Goal: Task Accomplishment & Management: Manage account settings

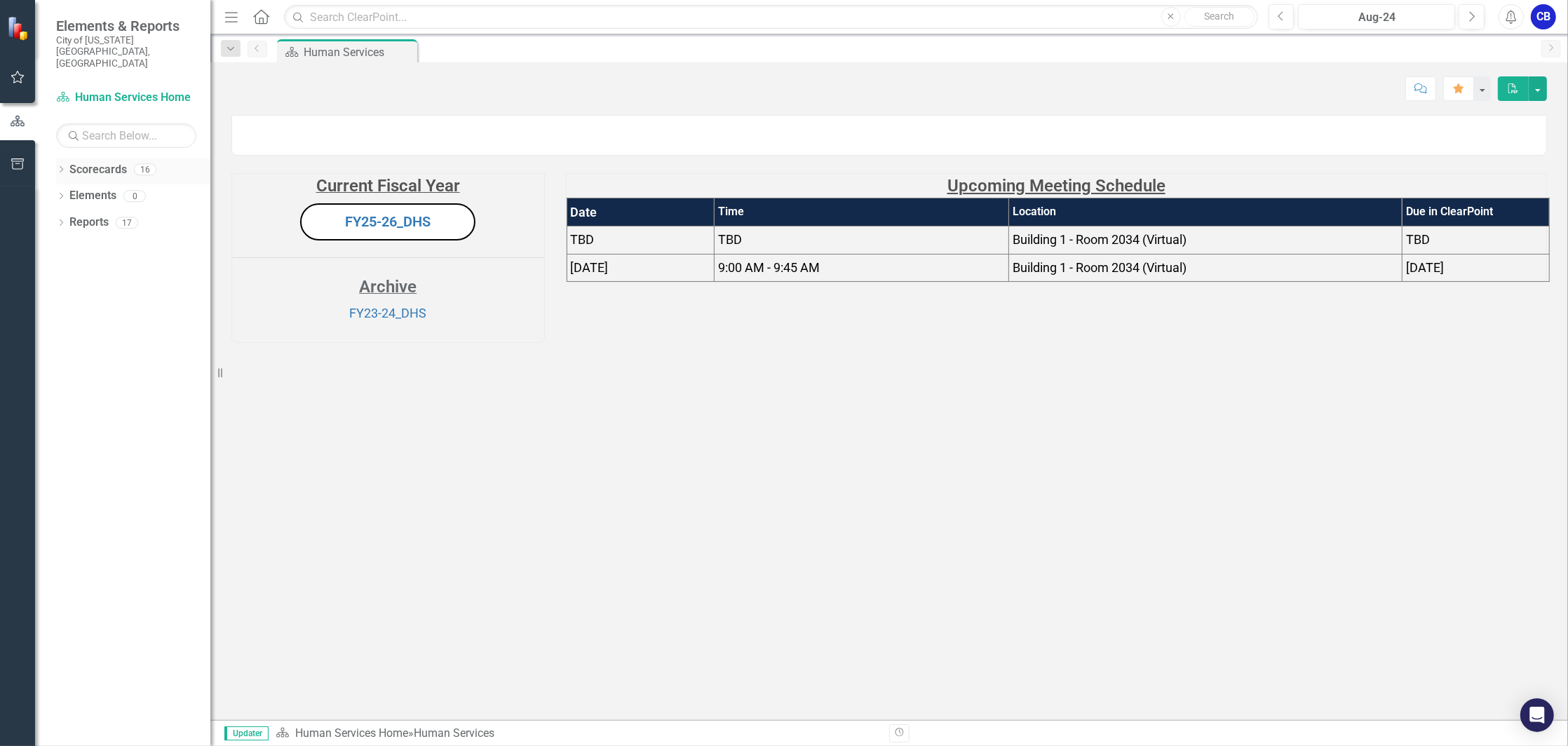
click at [64, 167] on icon "Dropdown" at bounding box center [61, 171] width 10 height 8
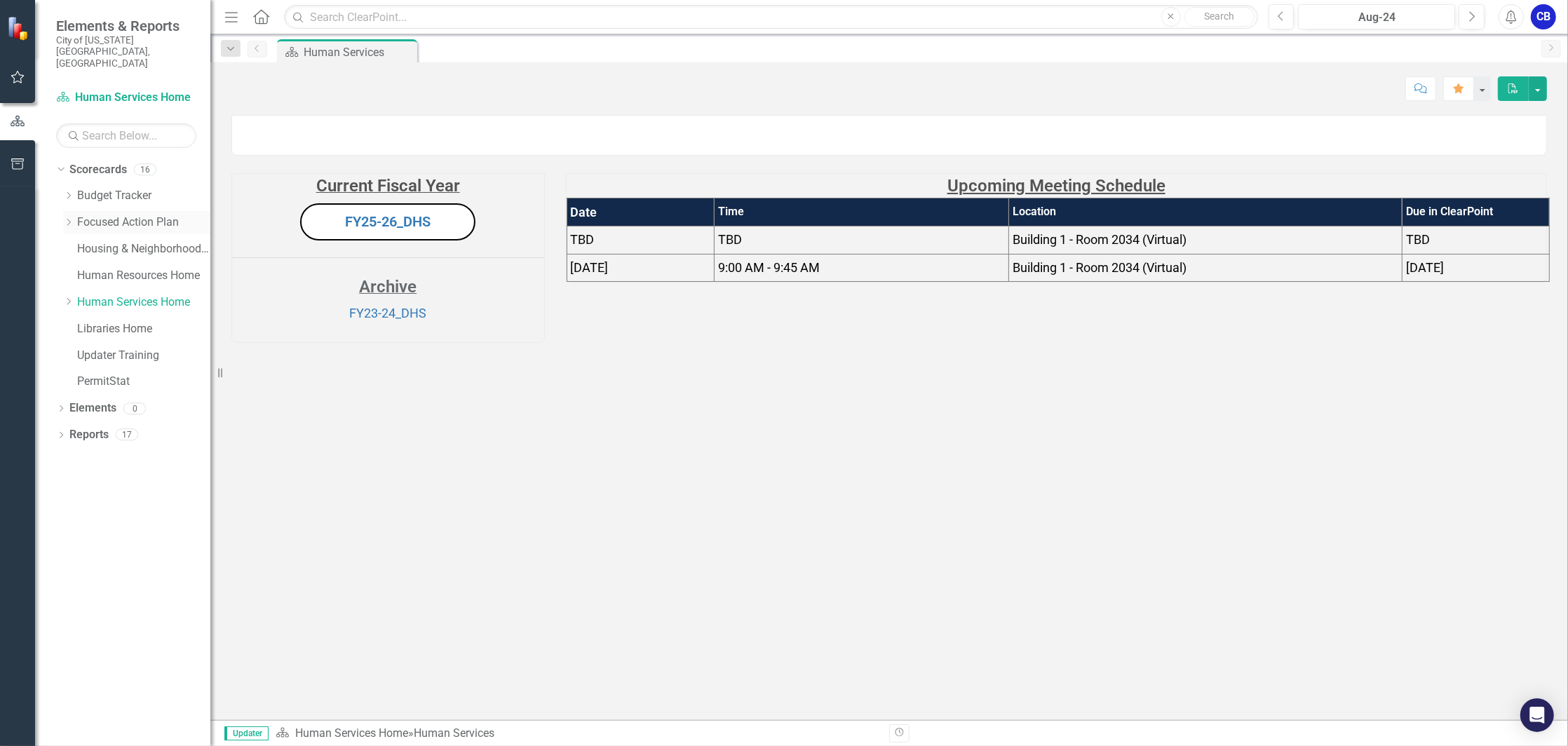
click at [67, 218] on icon "Dropdown" at bounding box center [68, 222] width 10 height 8
click at [106, 294] on link "INVIGORATE" at bounding box center [151, 302] width 119 height 16
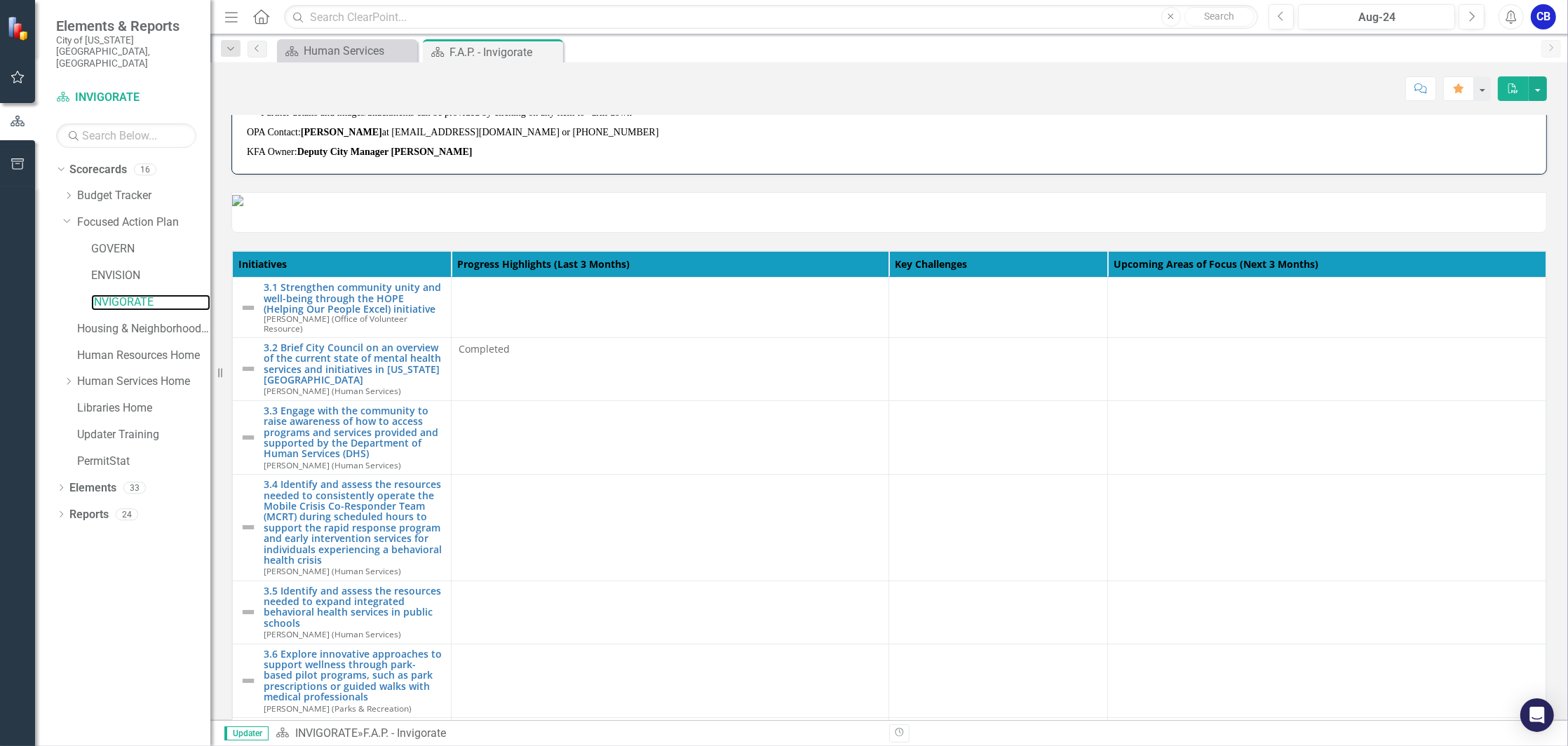
scroll to position [187, 0]
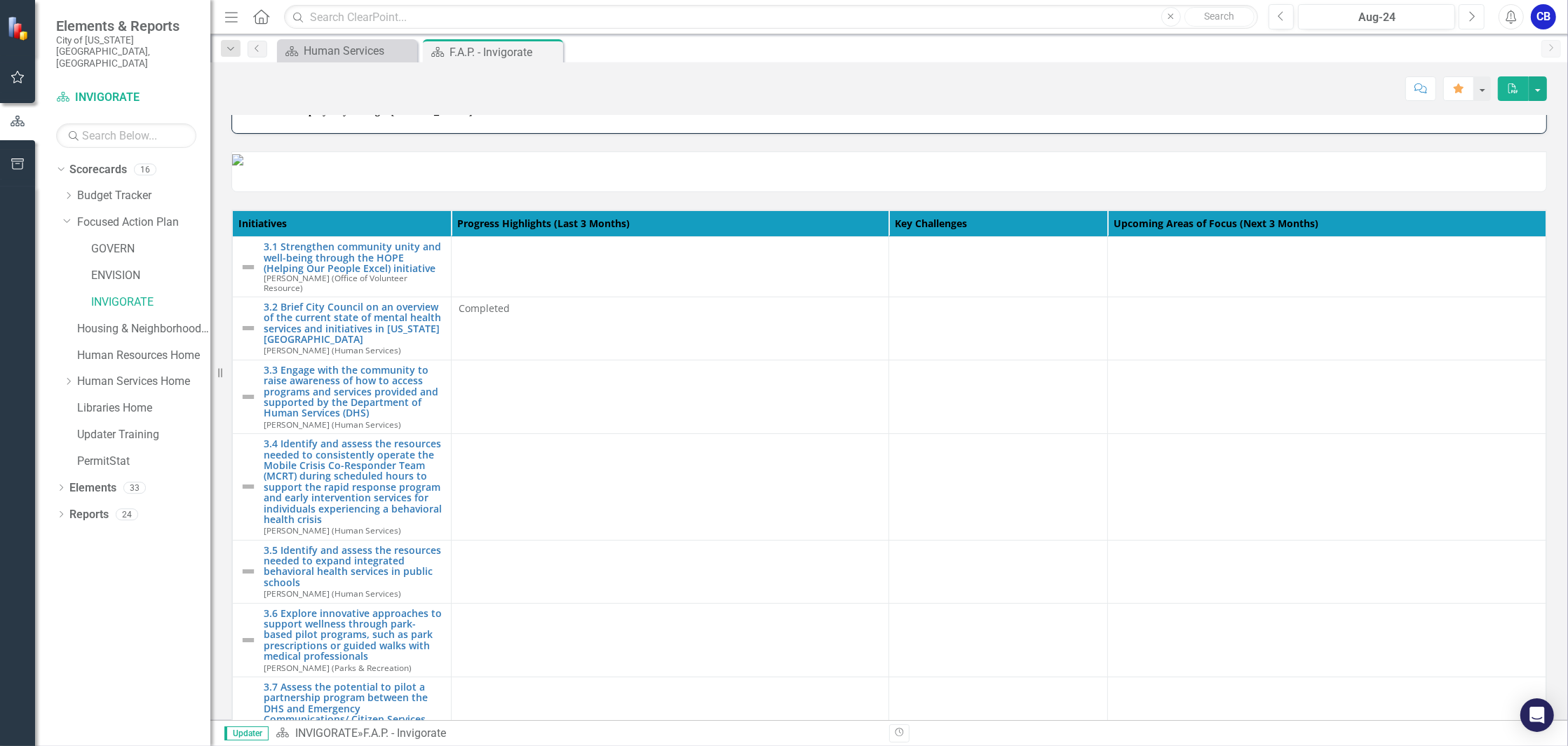
click at [1468, 15] on icon "Next" at bounding box center [1471, 16] width 8 height 12
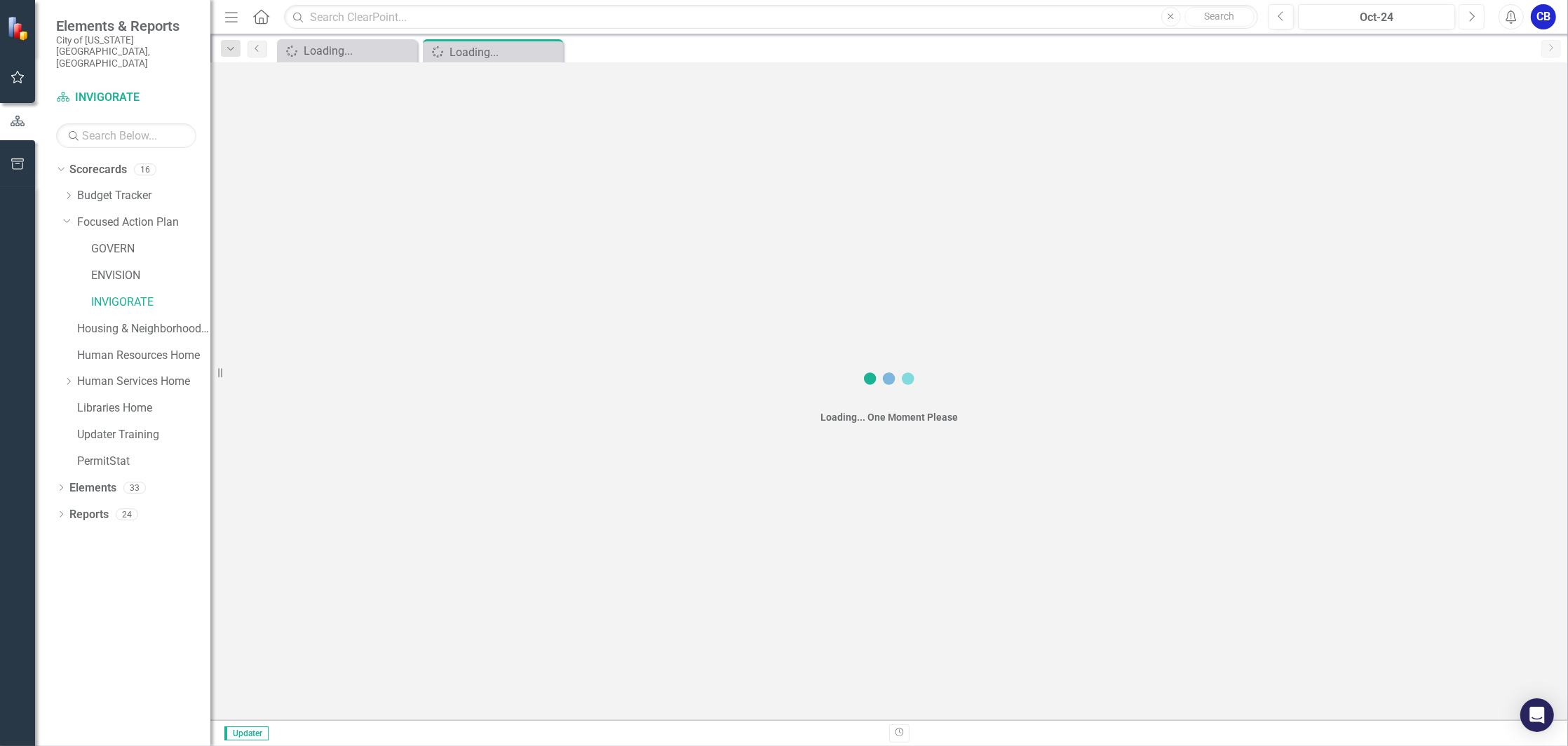
click at [1468, 15] on icon "Next" at bounding box center [1471, 16] width 8 height 12
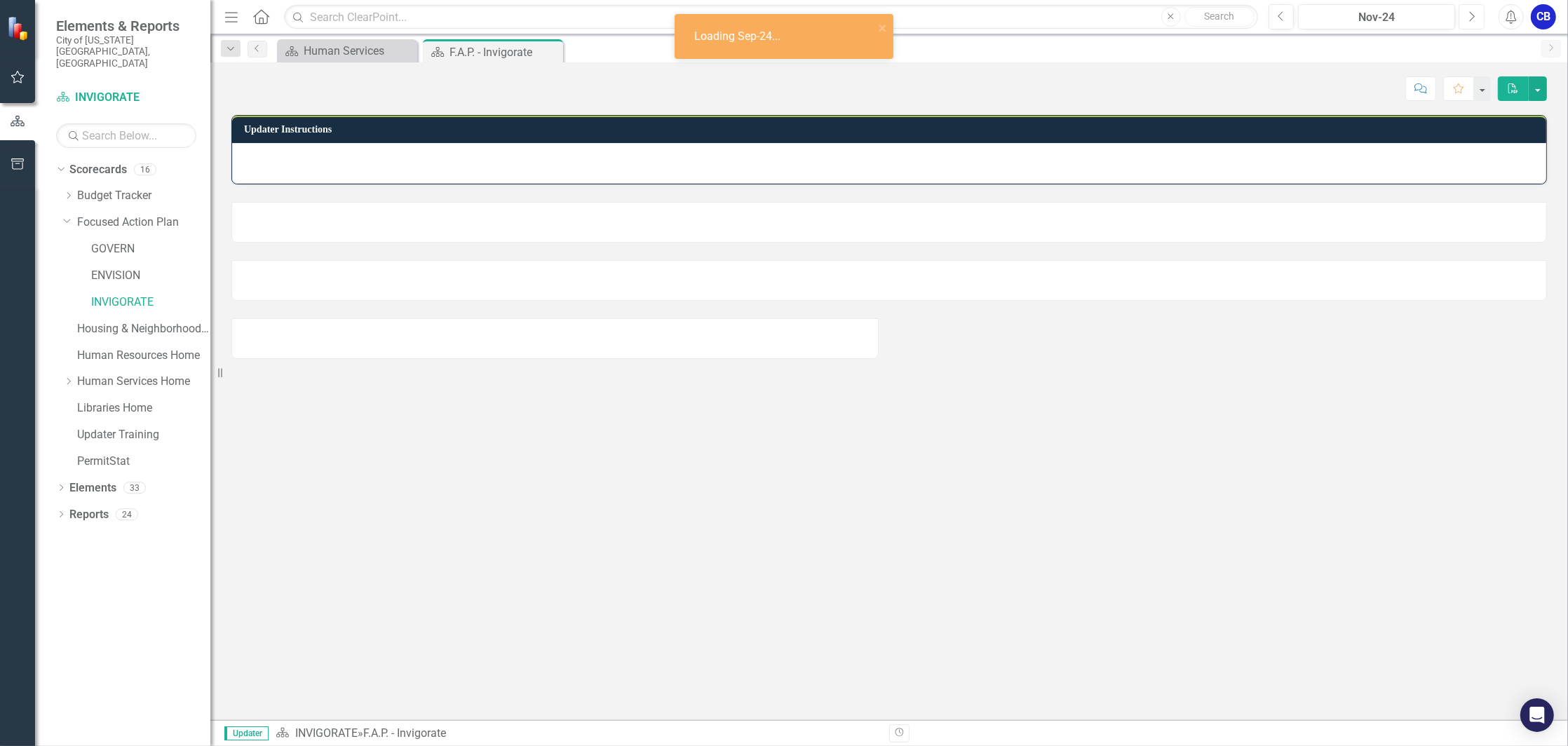
click at [1468, 15] on icon "Next" at bounding box center [1471, 16] width 8 height 12
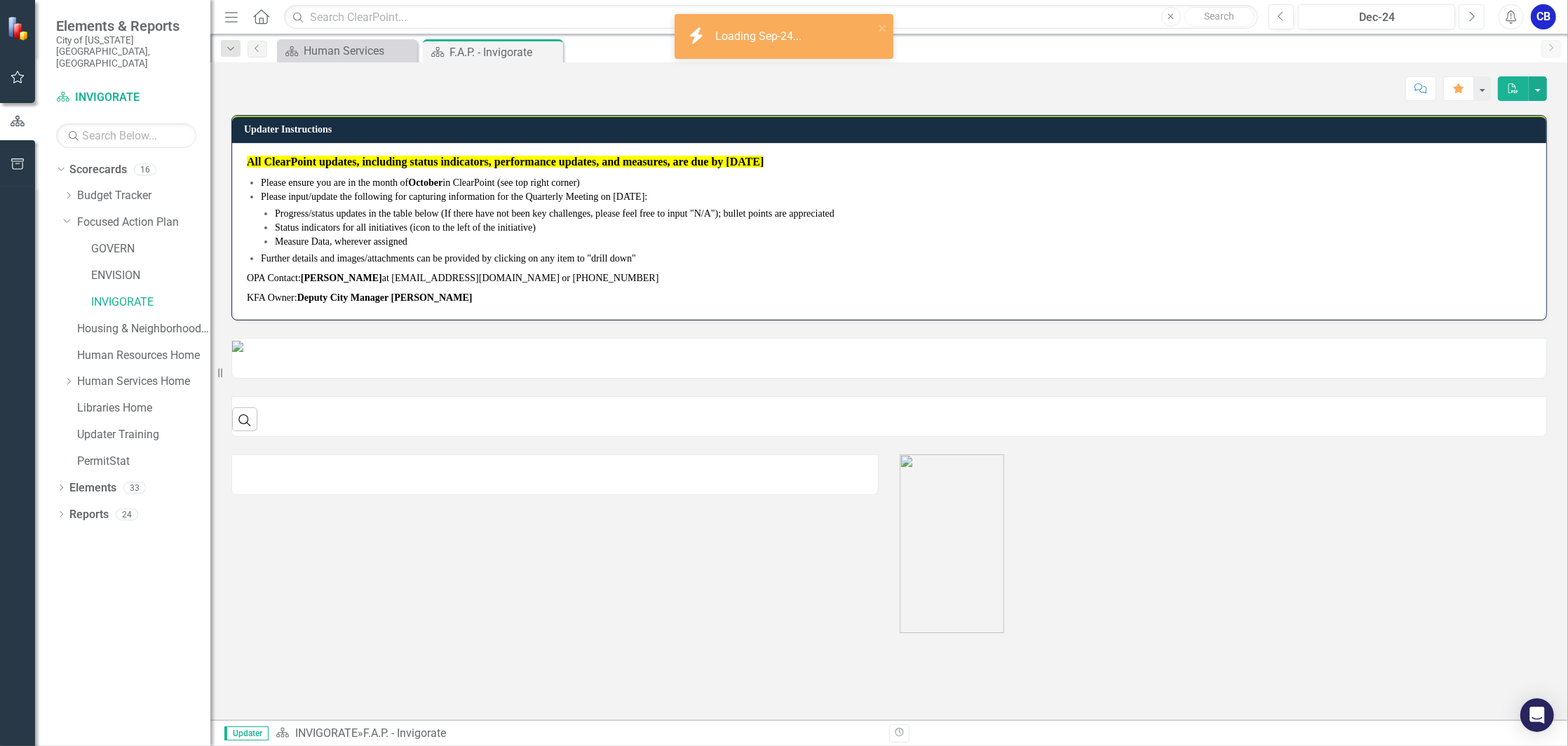
click at [1468, 15] on icon "Next" at bounding box center [1471, 16] width 8 height 12
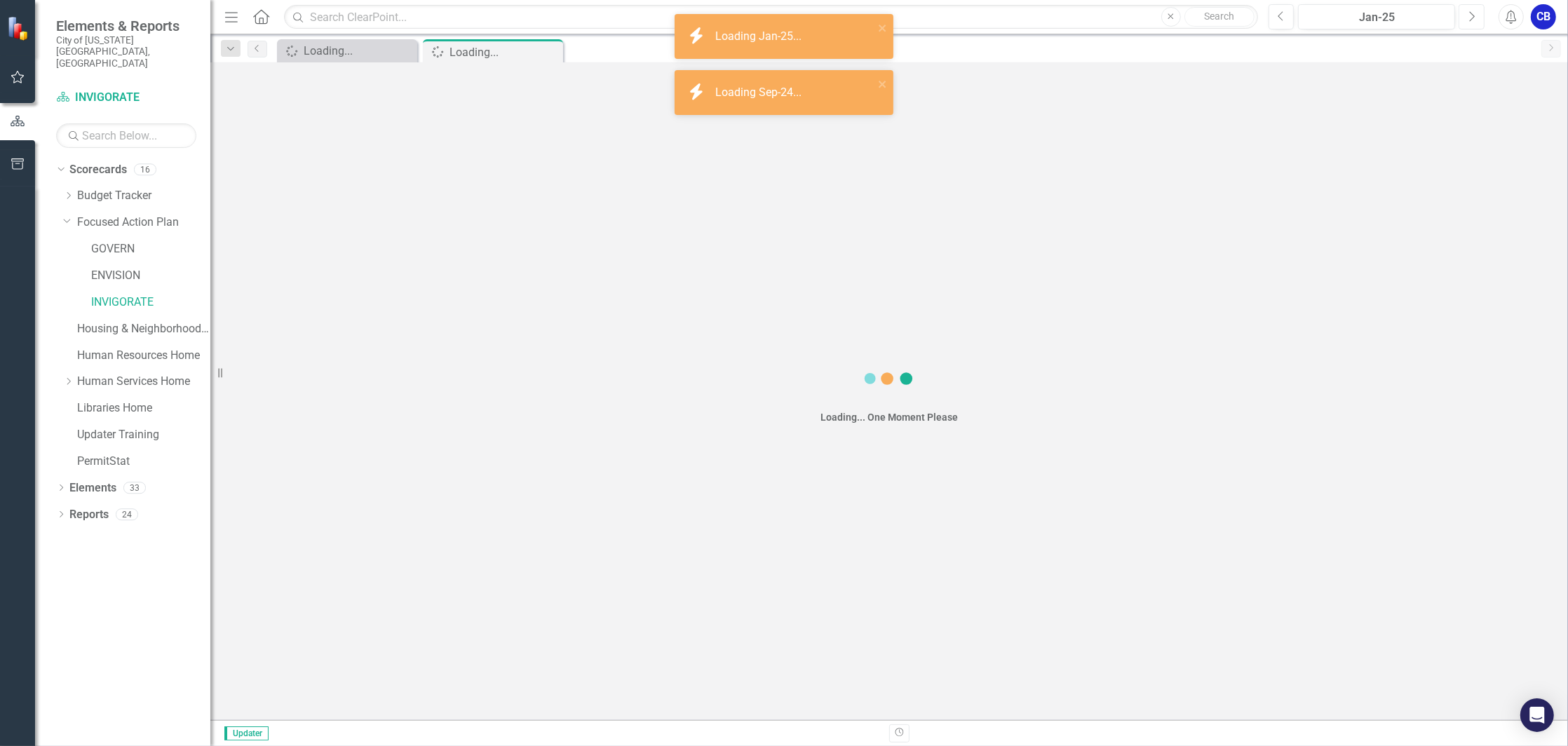
click at [1468, 15] on icon "Next" at bounding box center [1471, 16] width 8 height 12
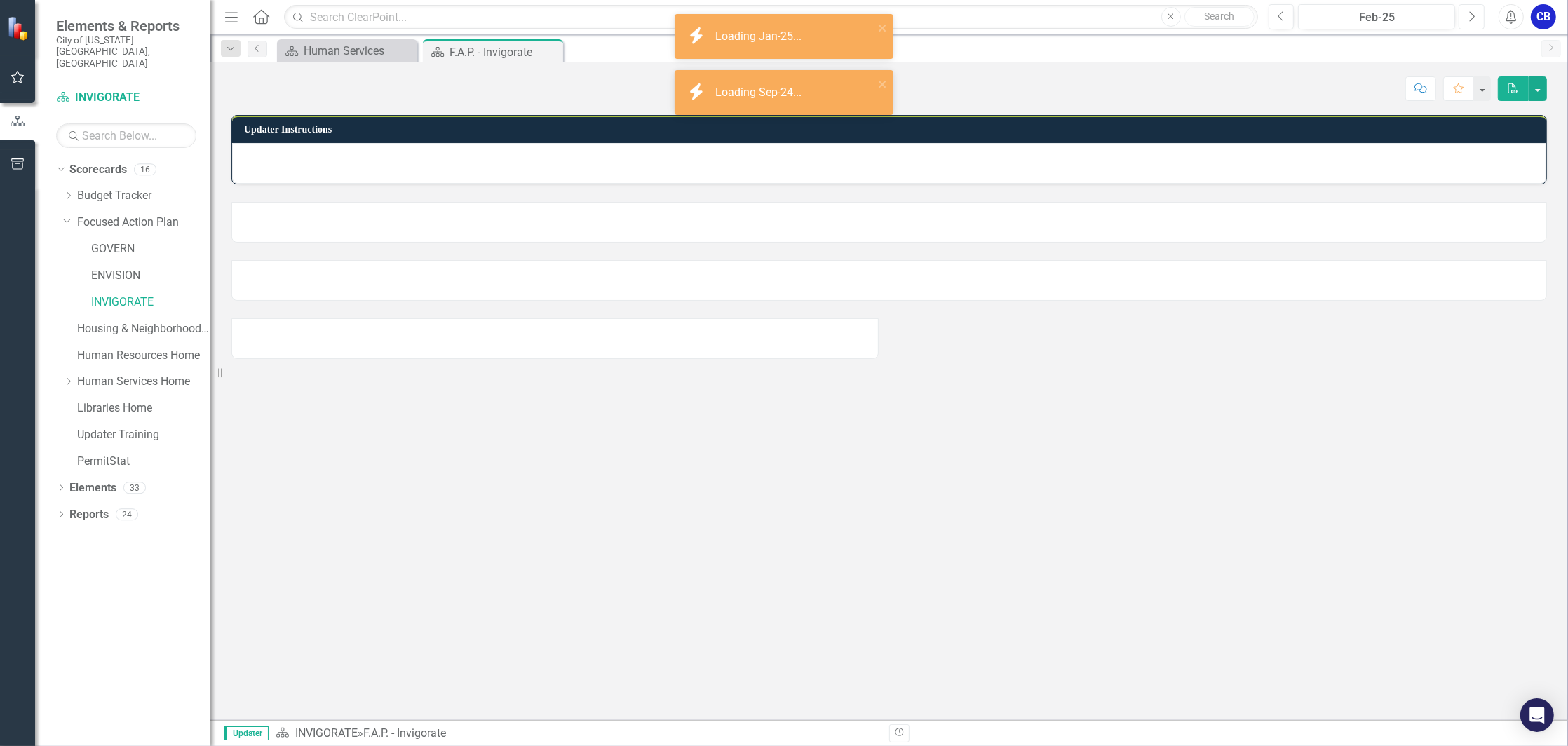
click at [1468, 15] on icon "Next" at bounding box center [1471, 16] width 8 height 12
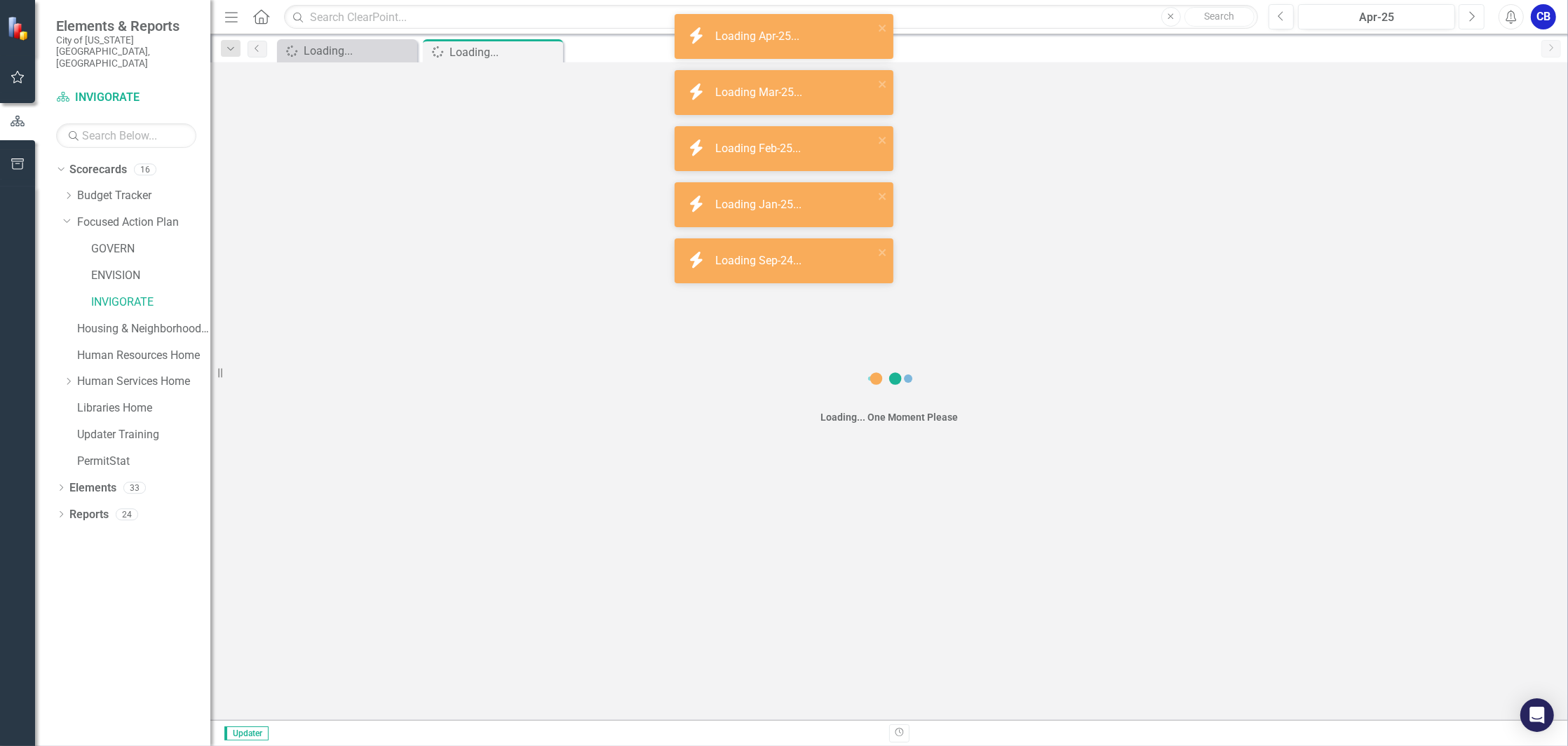
click at [1468, 15] on icon "Next" at bounding box center [1471, 16] width 8 height 12
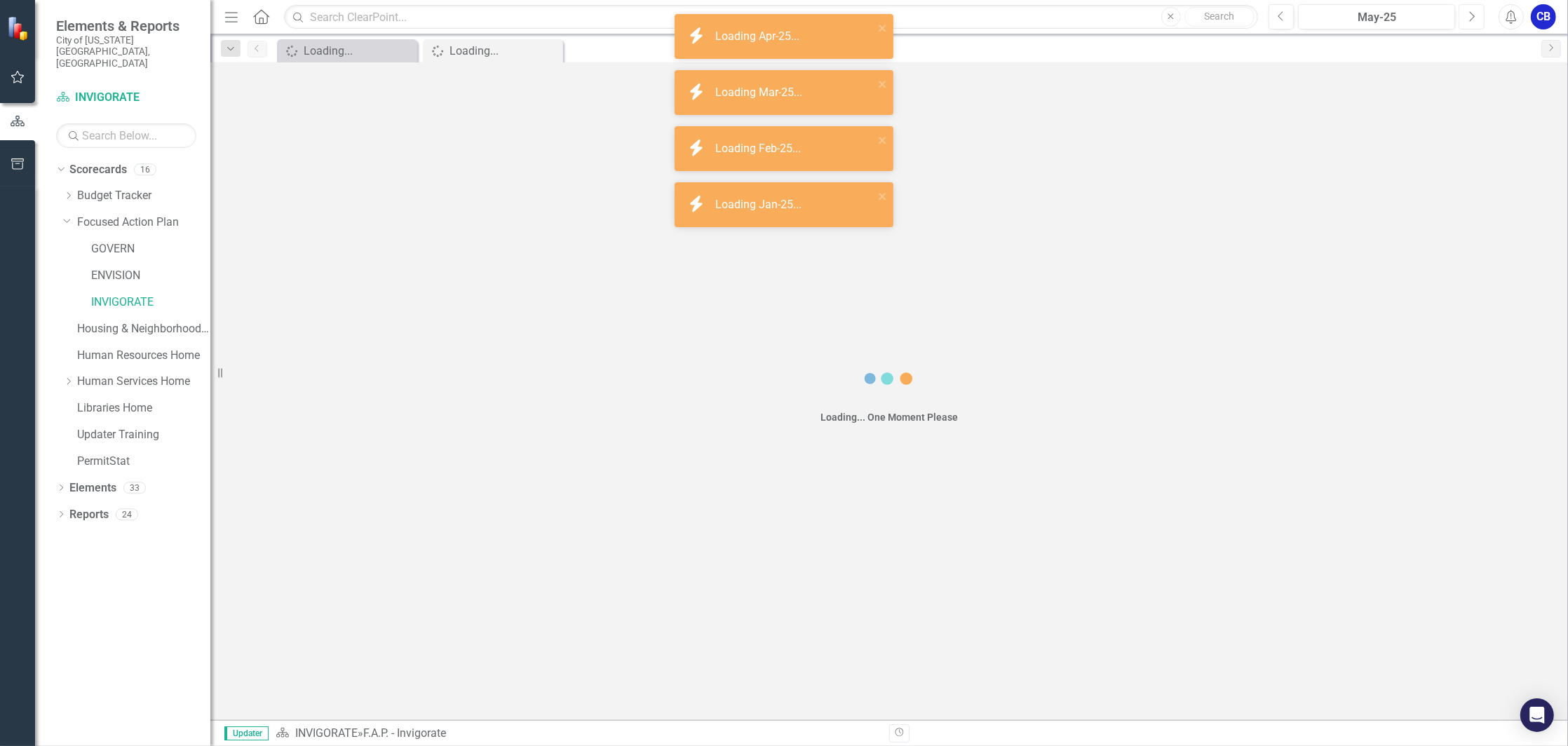
click at [1468, 15] on icon "Next" at bounding box center [1471, 16] width 8 height 12
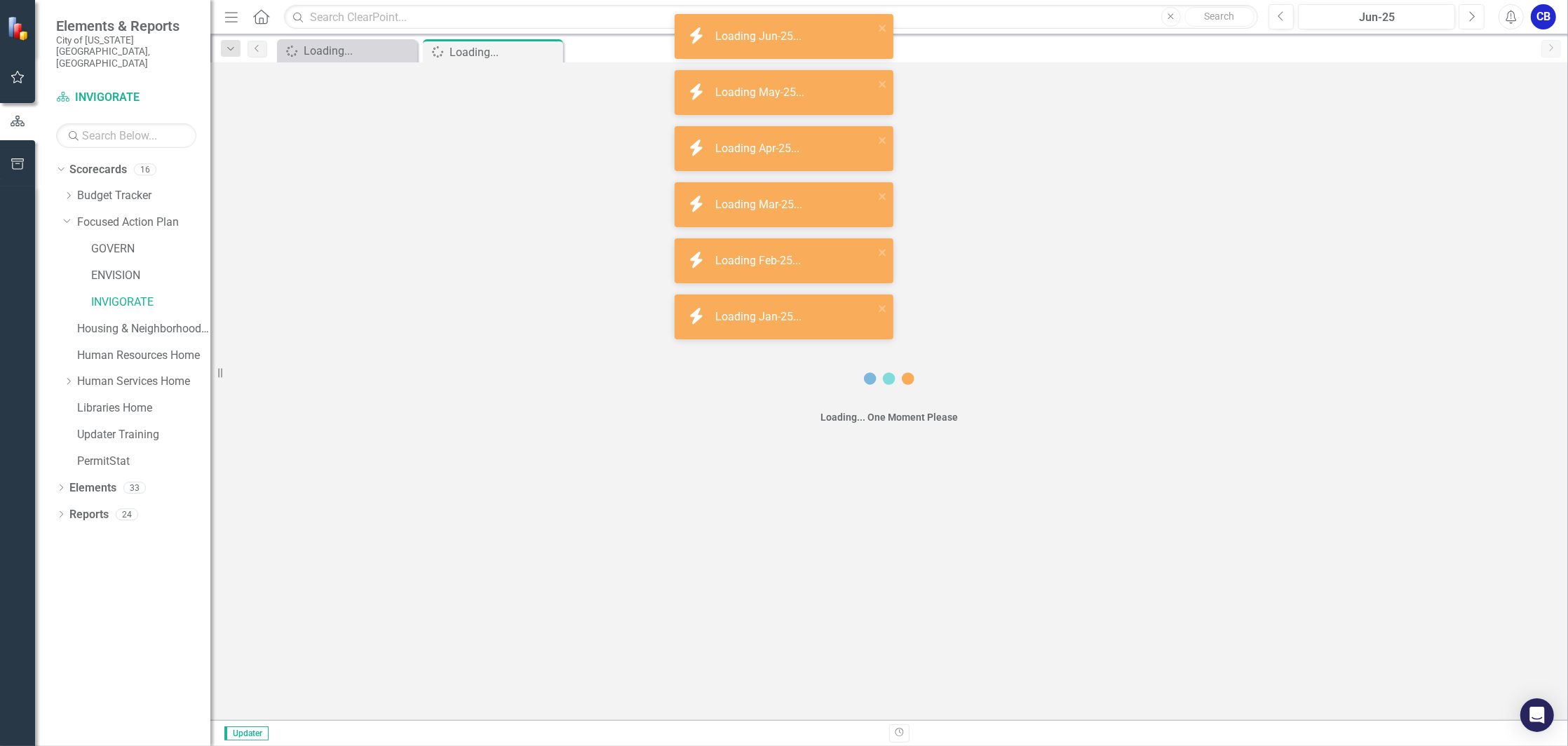
click at [1468, 15] on icon "Next" at bounding box center [1471, 16] width 8 height 12
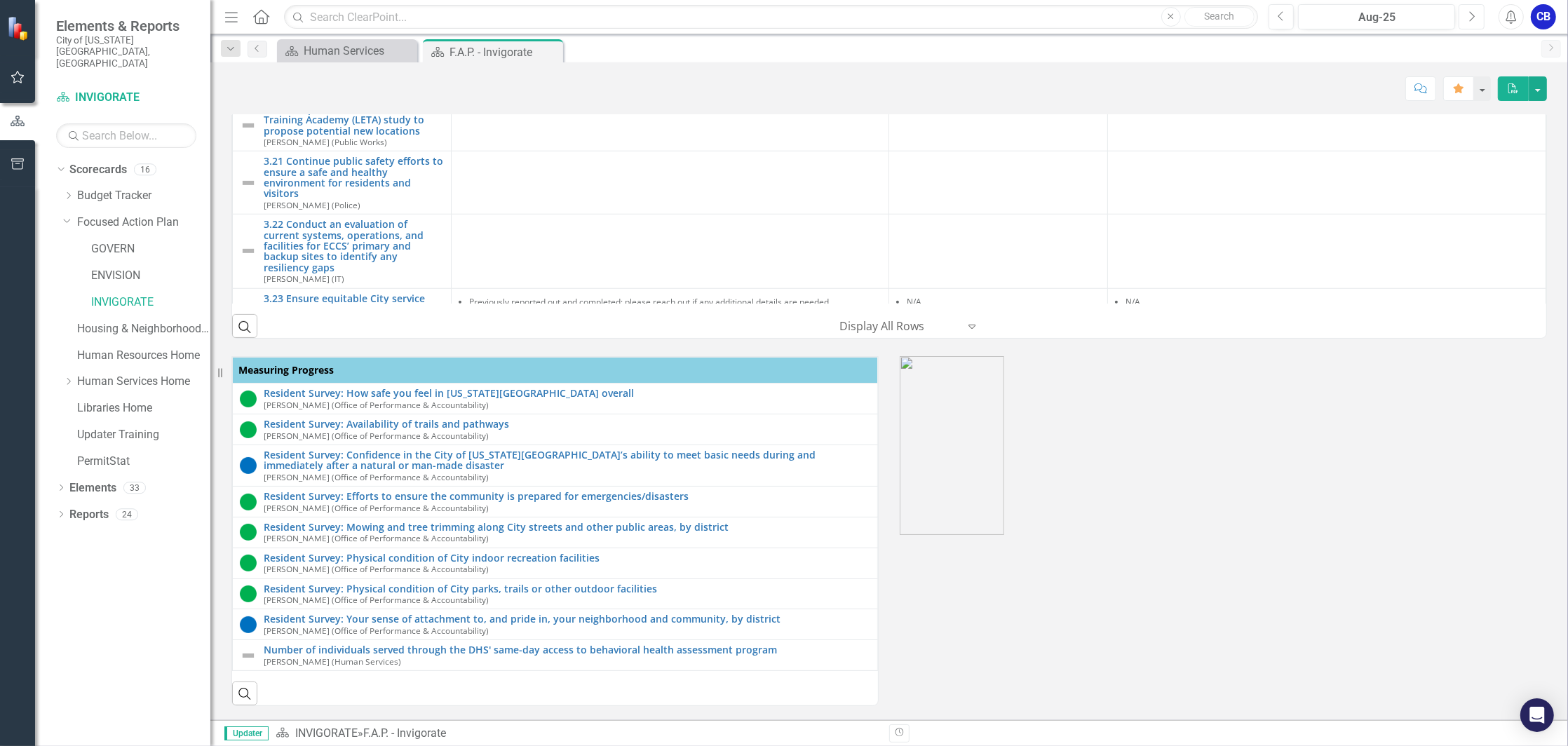
scroll to position [791, 0]
click at [59, 164] on icon "Dropdown" at bounding box center [59, 168] width 8 height 10
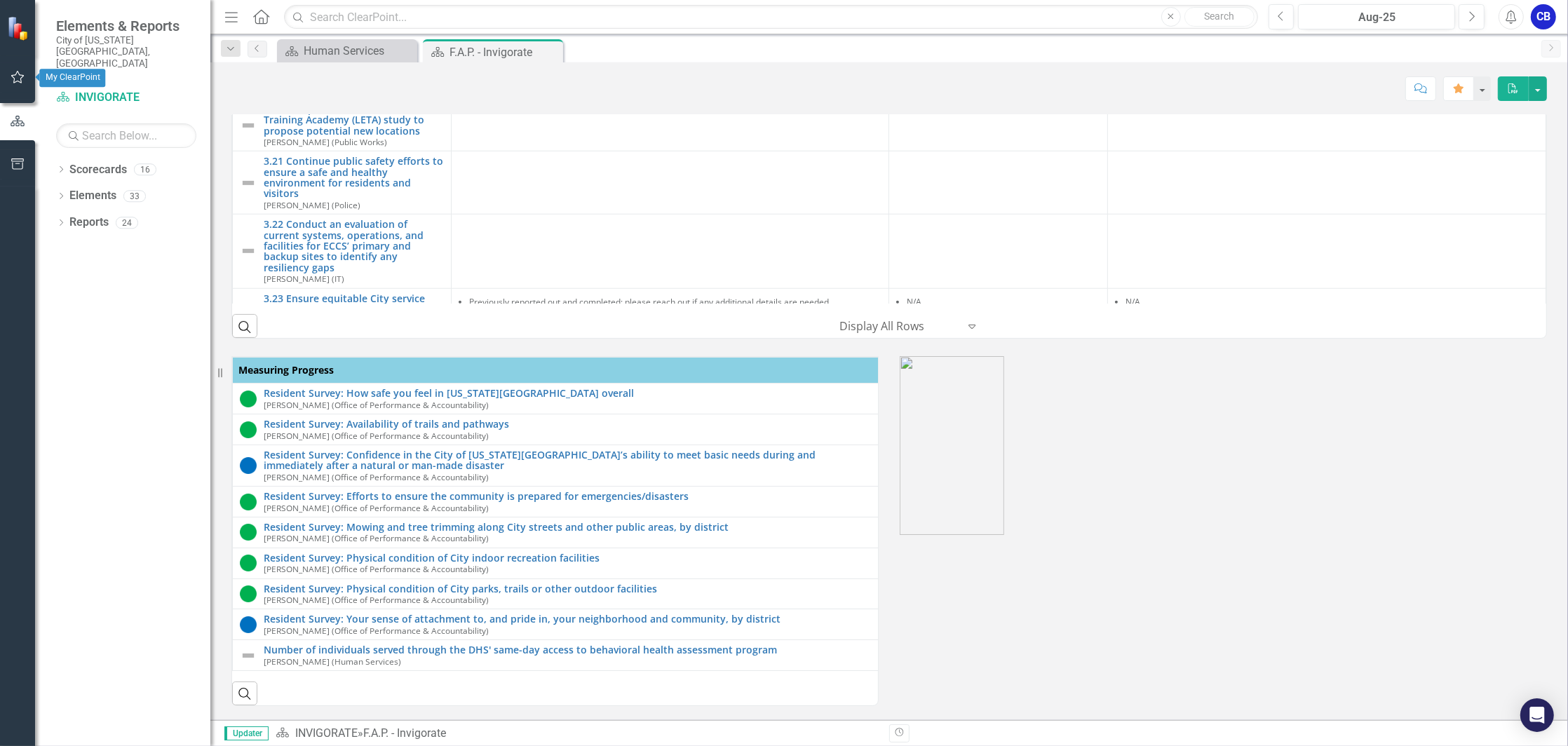
click at [21, 86] on button "button" at bounding box center [18, 78] width 31 height 29
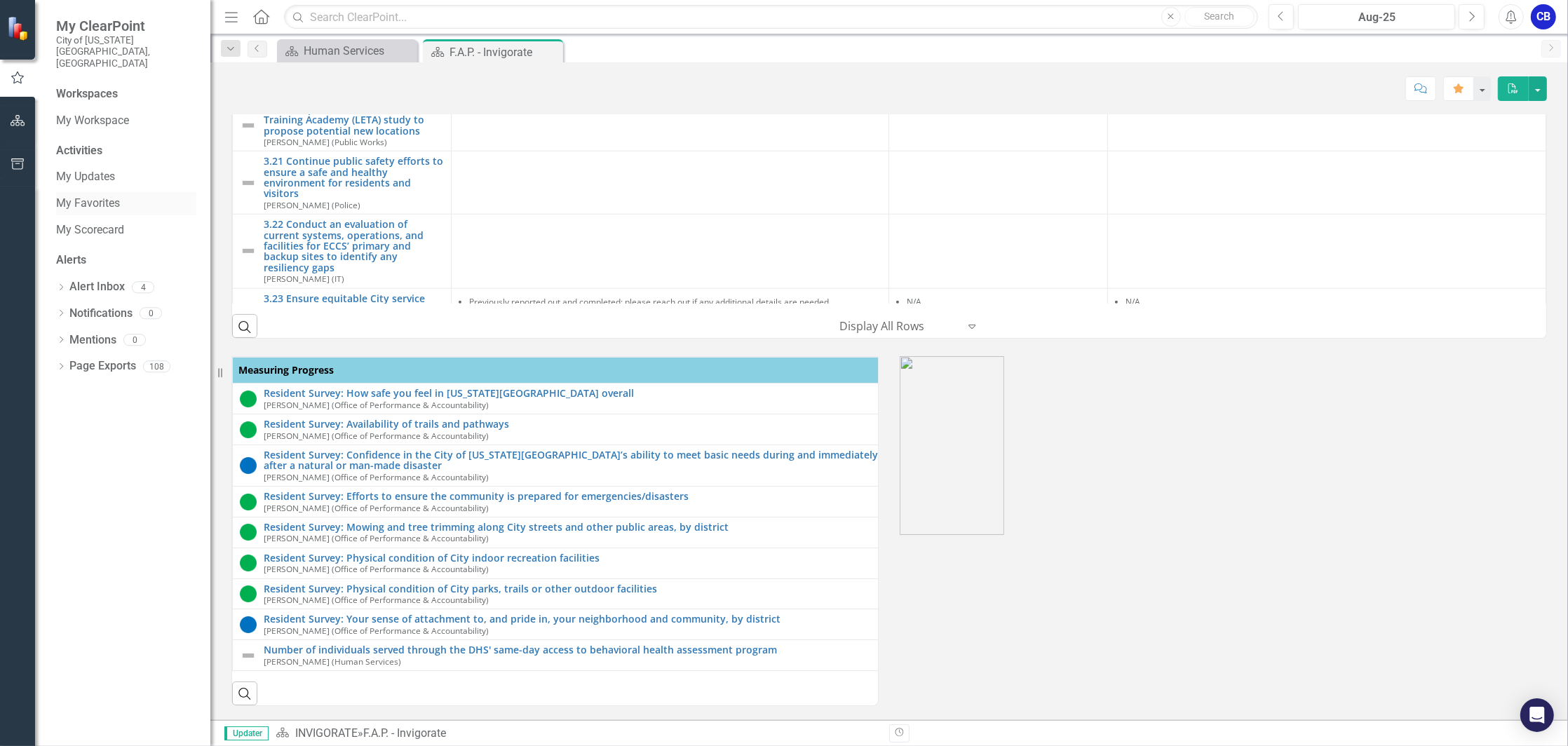
click at [100, 195] on link "My Favorites" at bounding box center [127, 204] width 141 height 16
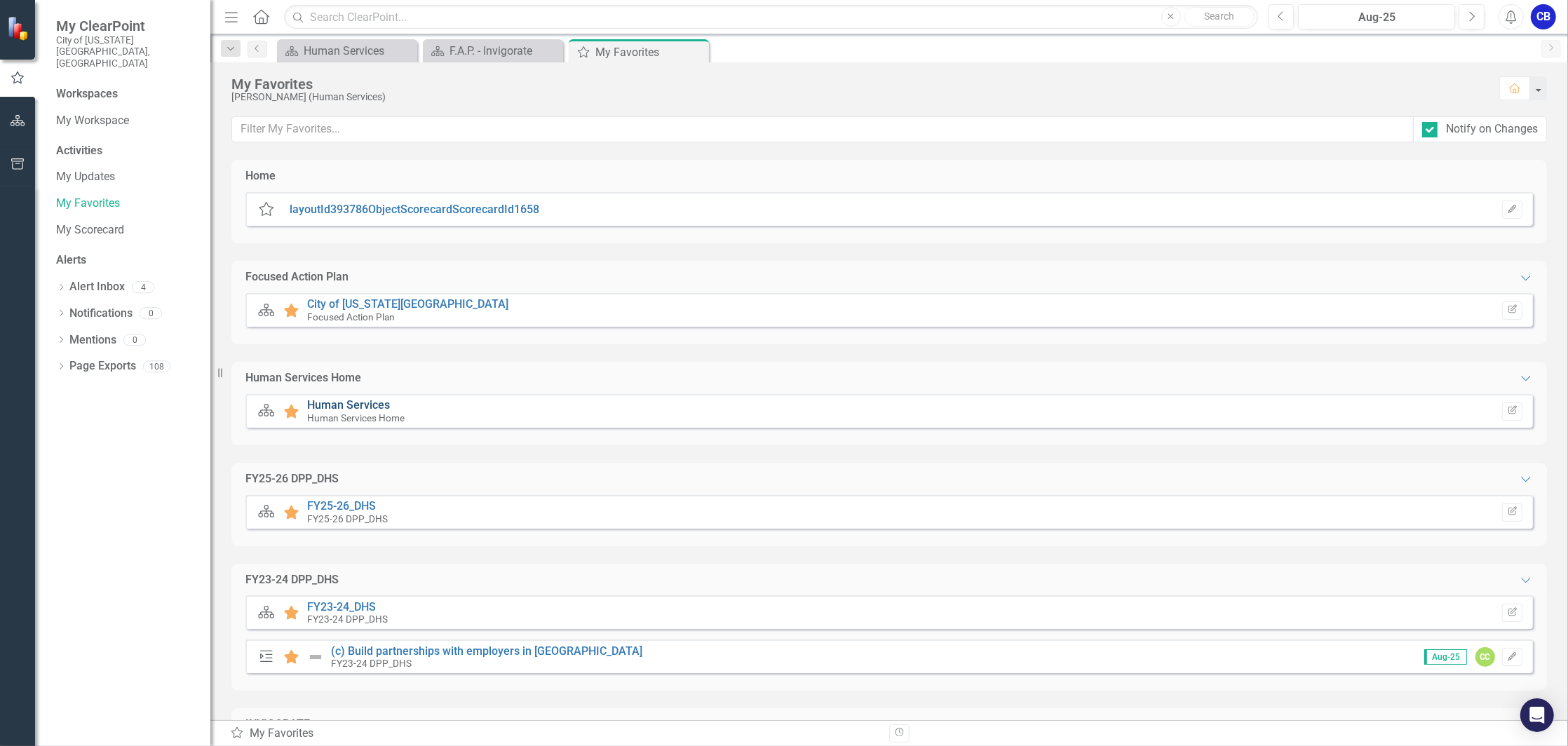
click at [351, 401] on link "Human Services" at bounding box center [348, 405] width 83 height 13
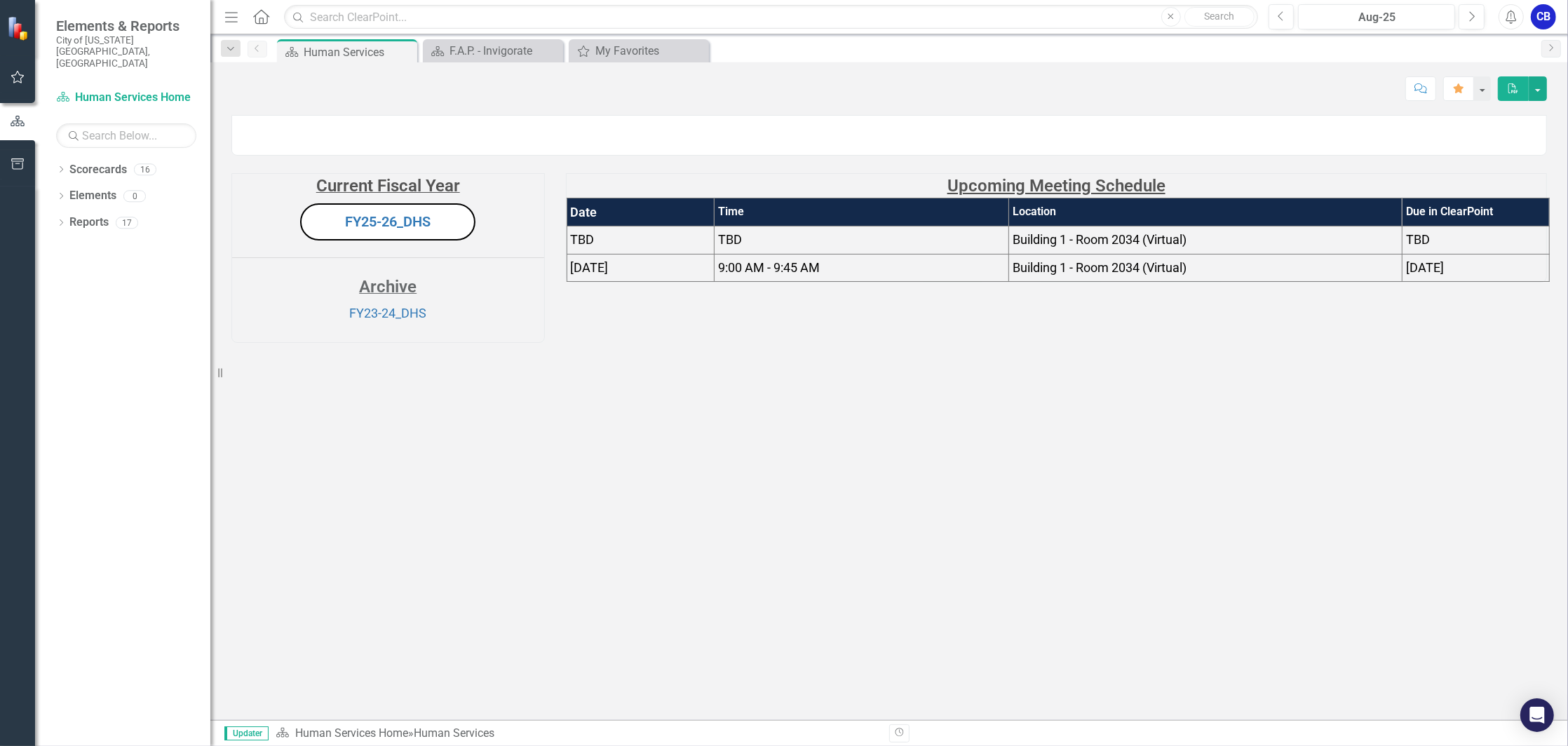
click at [232, 124] on img at bounding box center [232, 124] width 0 height 0
click at [368, 241] on button "FY25-26_DHS" at bounding box center [388, 222] width 176 height 37
click at [421, 230] on link "FY25-26_DHS" at bounding box center [387, 221] width 86 height 17
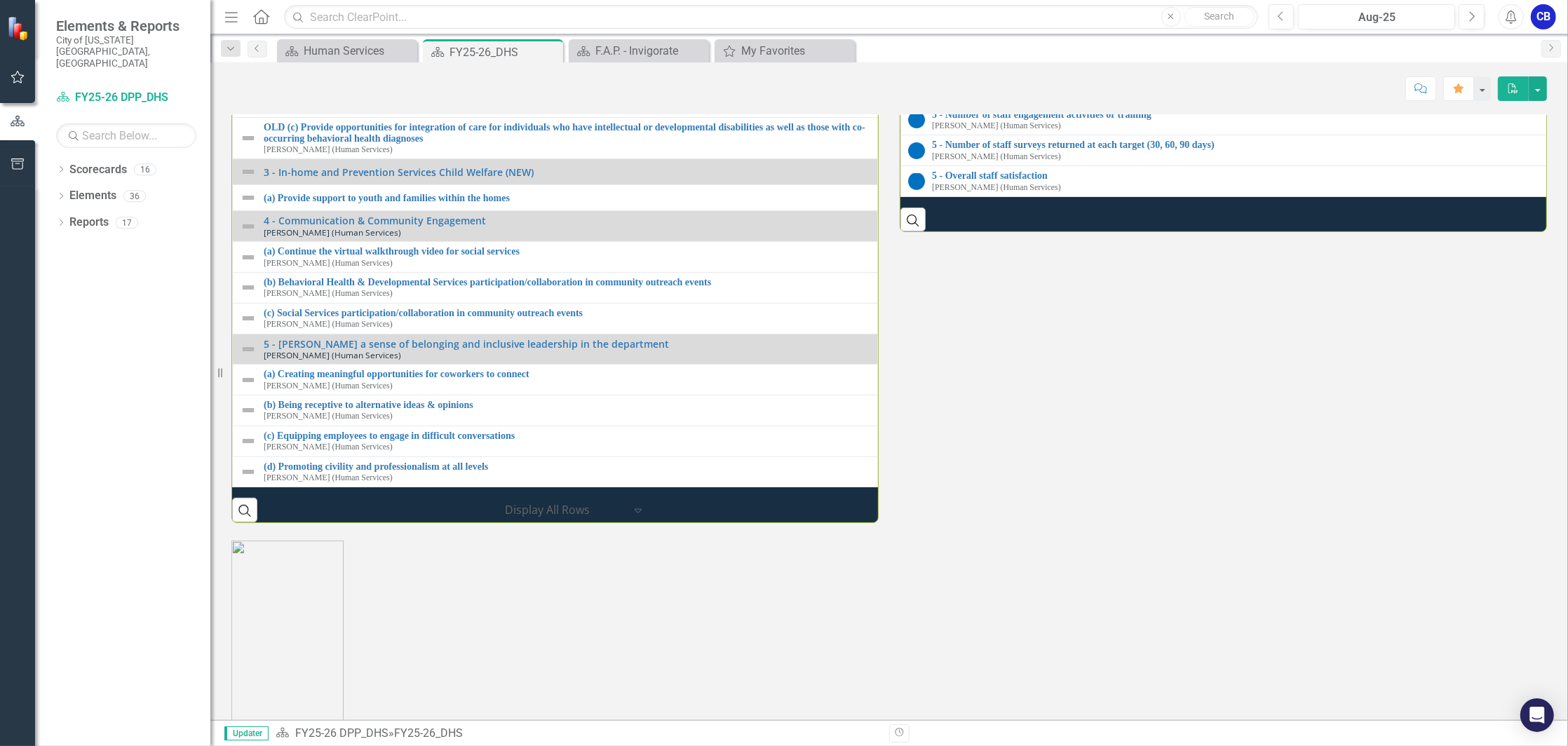
scroll to position [1496, 0]
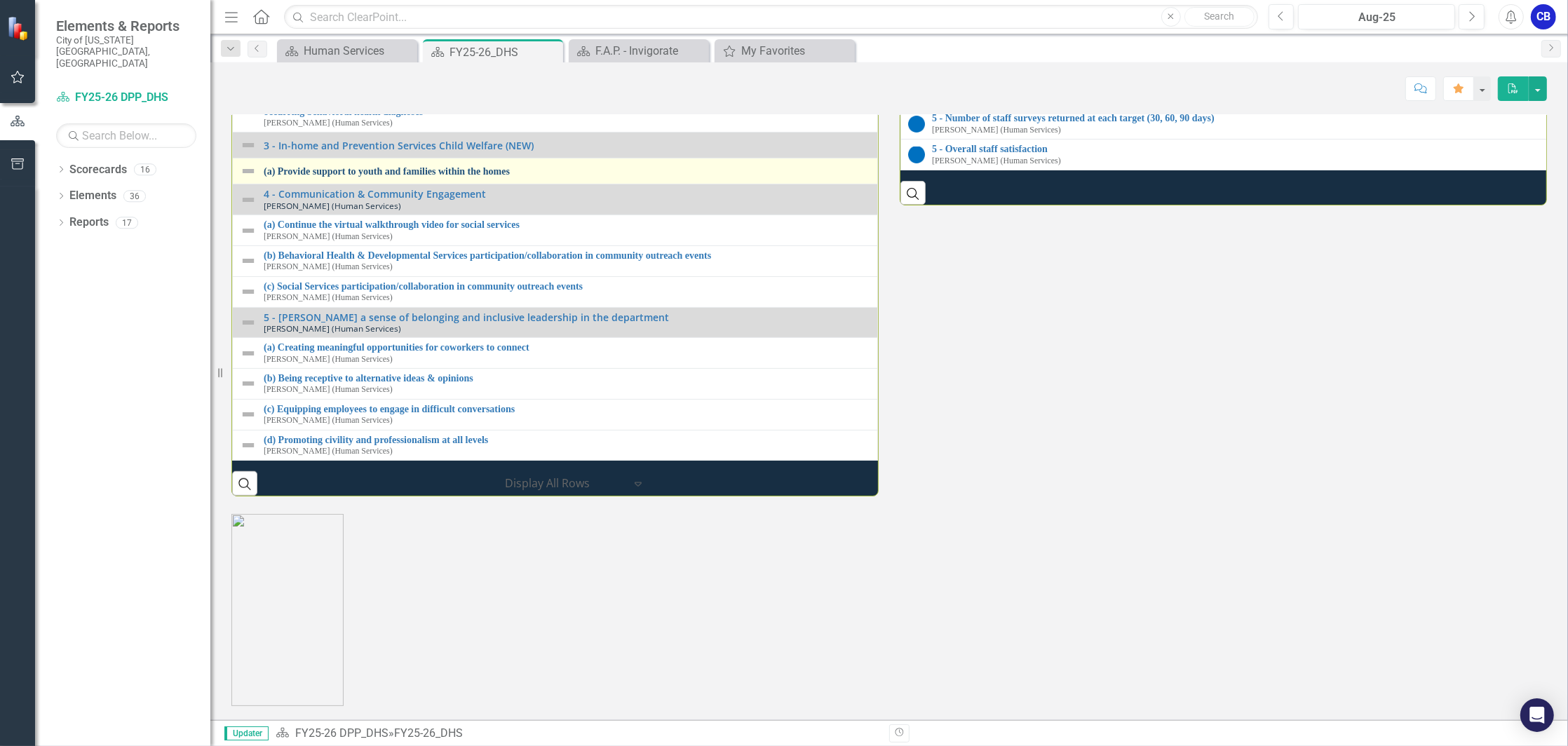
click at [362, 176] on link "(a) Provide support to youth and families within the homes" at bounding box center [567, 171] width 607 height 10
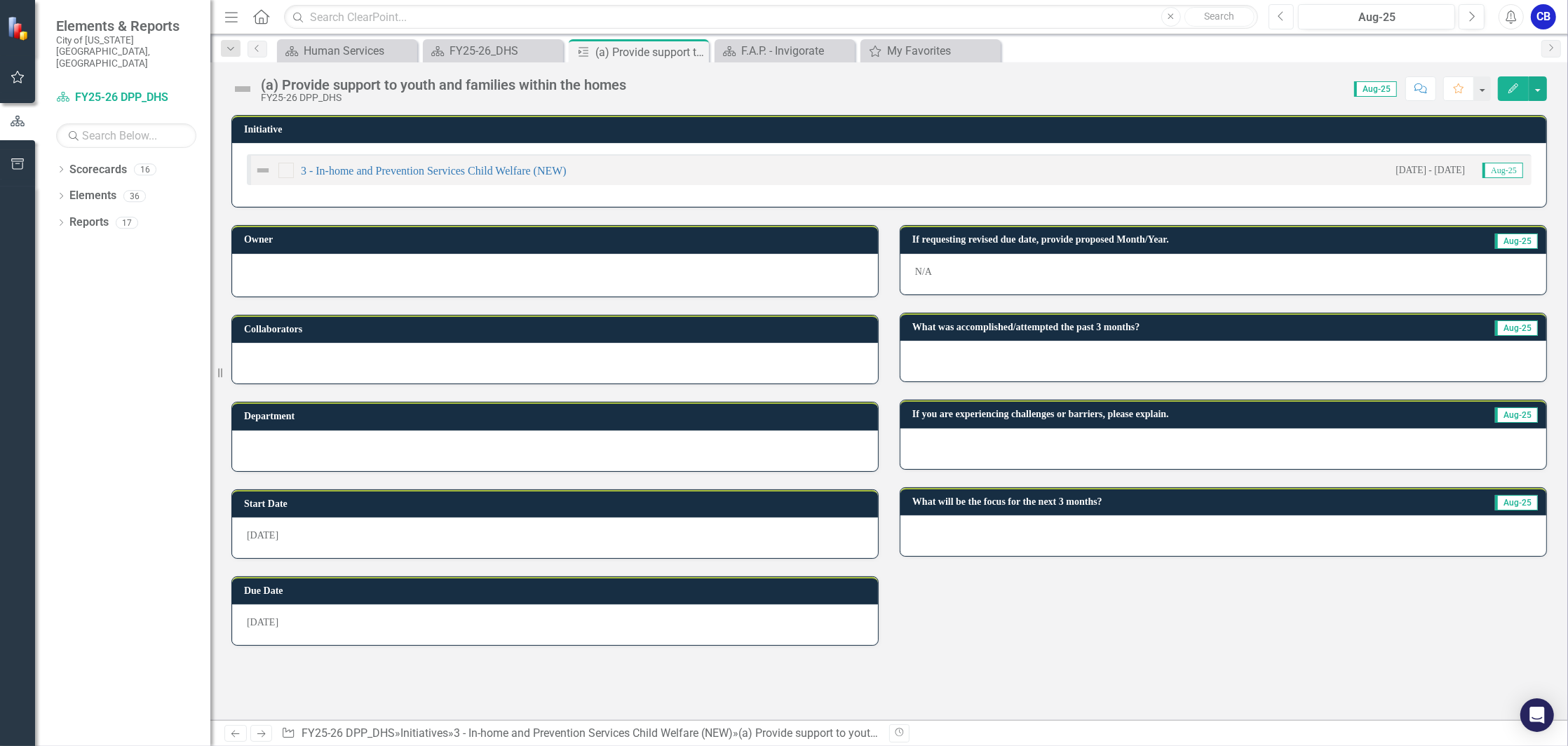
click at [1283, 18] on icon "Previous" at bounding box center [1282, 16] width 8 height 12
click at [1475, 14] on icon "Next" at bounding box center [1471, 16] width 8 height 12
click at [1515, 88] on icon "button" at bounding box center [1513, 88] width 10 height 10
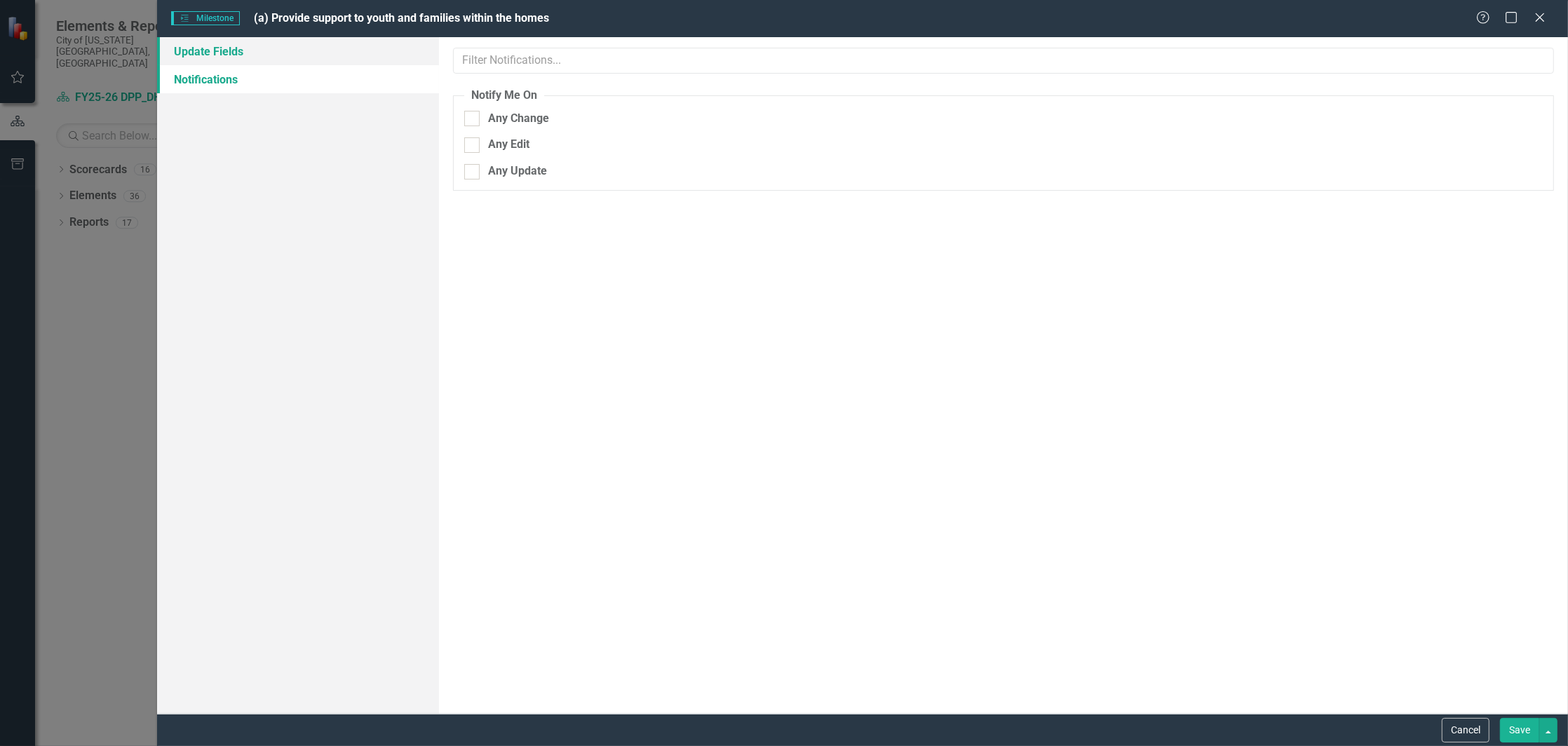
click at [212, 54] on link "Update Fields" at bounding box center [298, 51] width 282 height 28
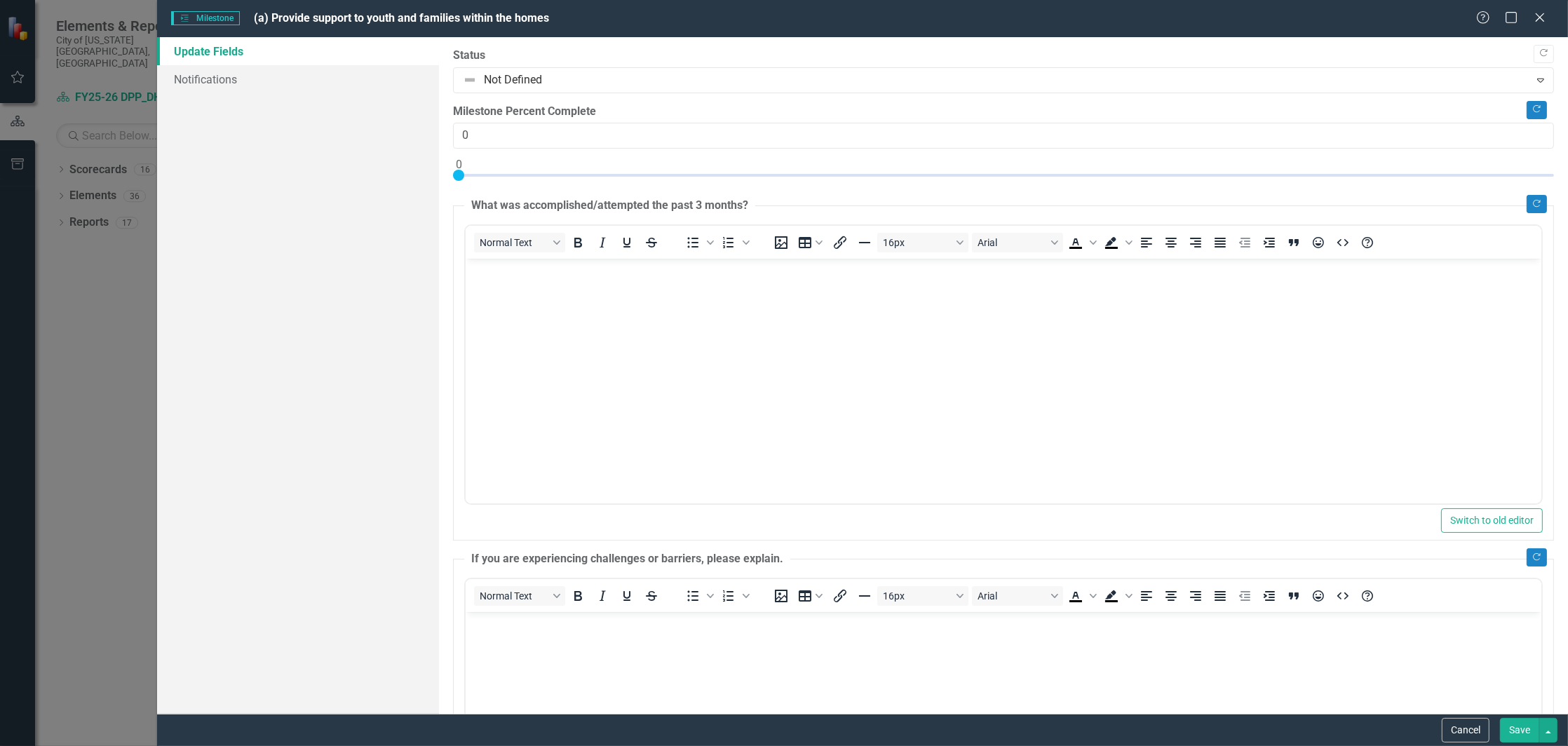
click at [1173, 291] on body "Rich Text Area. Press ALT-0 for help." at bounding box center [1004, 364] width 1076 height 210
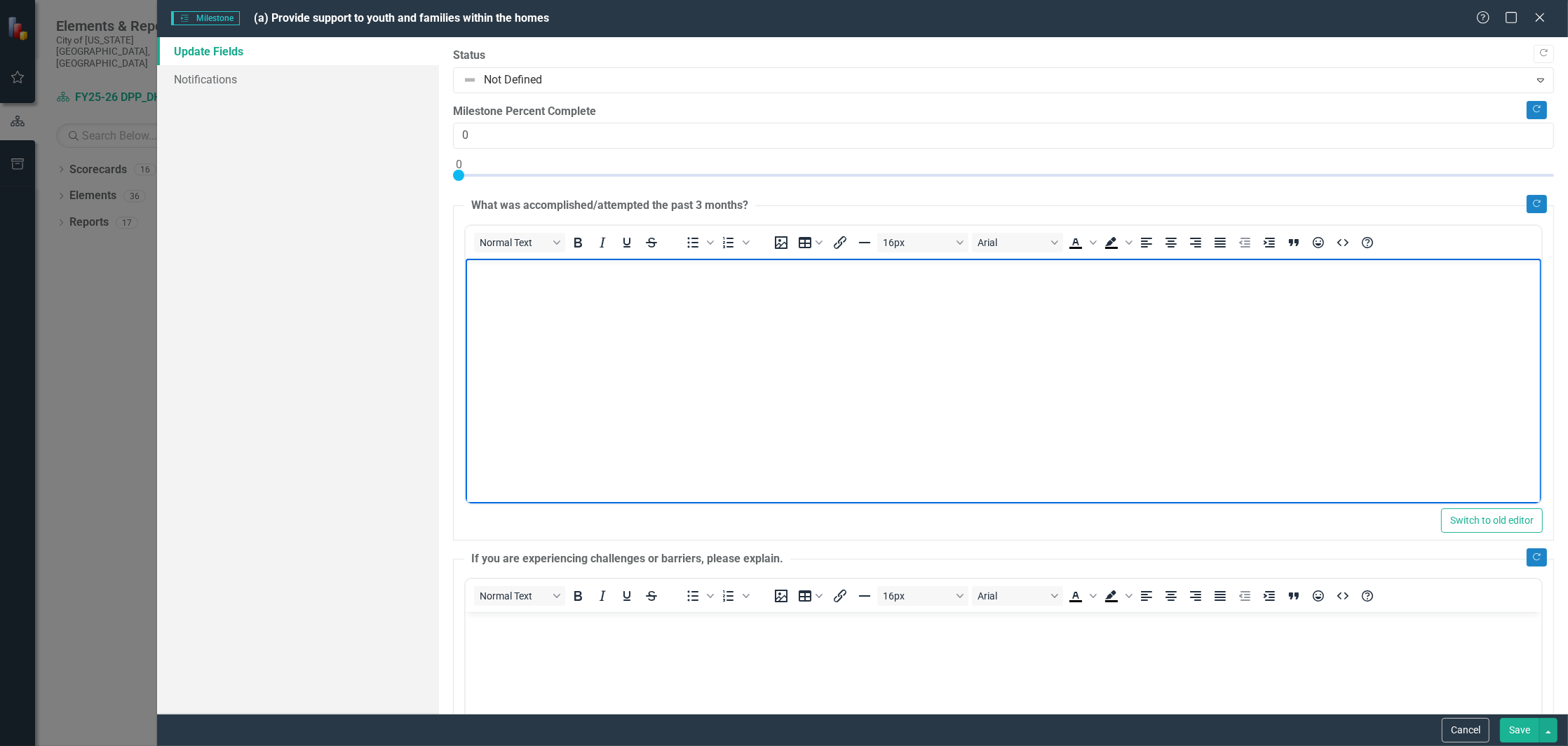
click at [1062, 327] on body "Rich Text Area. Press ALT-0 for help." at bounding box center [1004, 364] width 1076 height 210
click at [520, 309] on body "July Data:" at bounding box center [1004, 364] width 1076 height 210
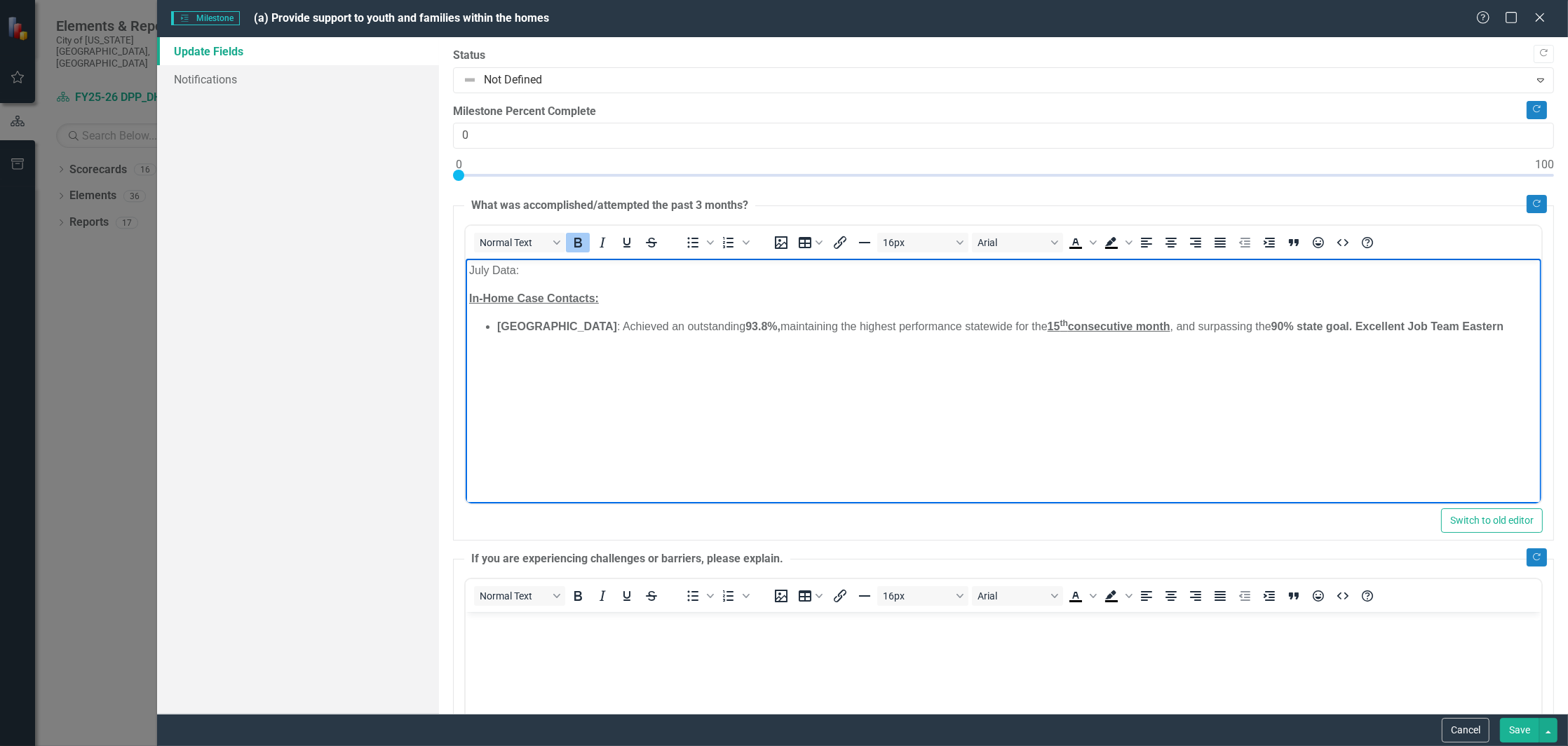
click at [488, 373] on body "July Data: In-Home Case Contacts: Eastern Region : Achieved an outstanding 93.8…" at bounding box center [1004, 364] width 1076 height 210
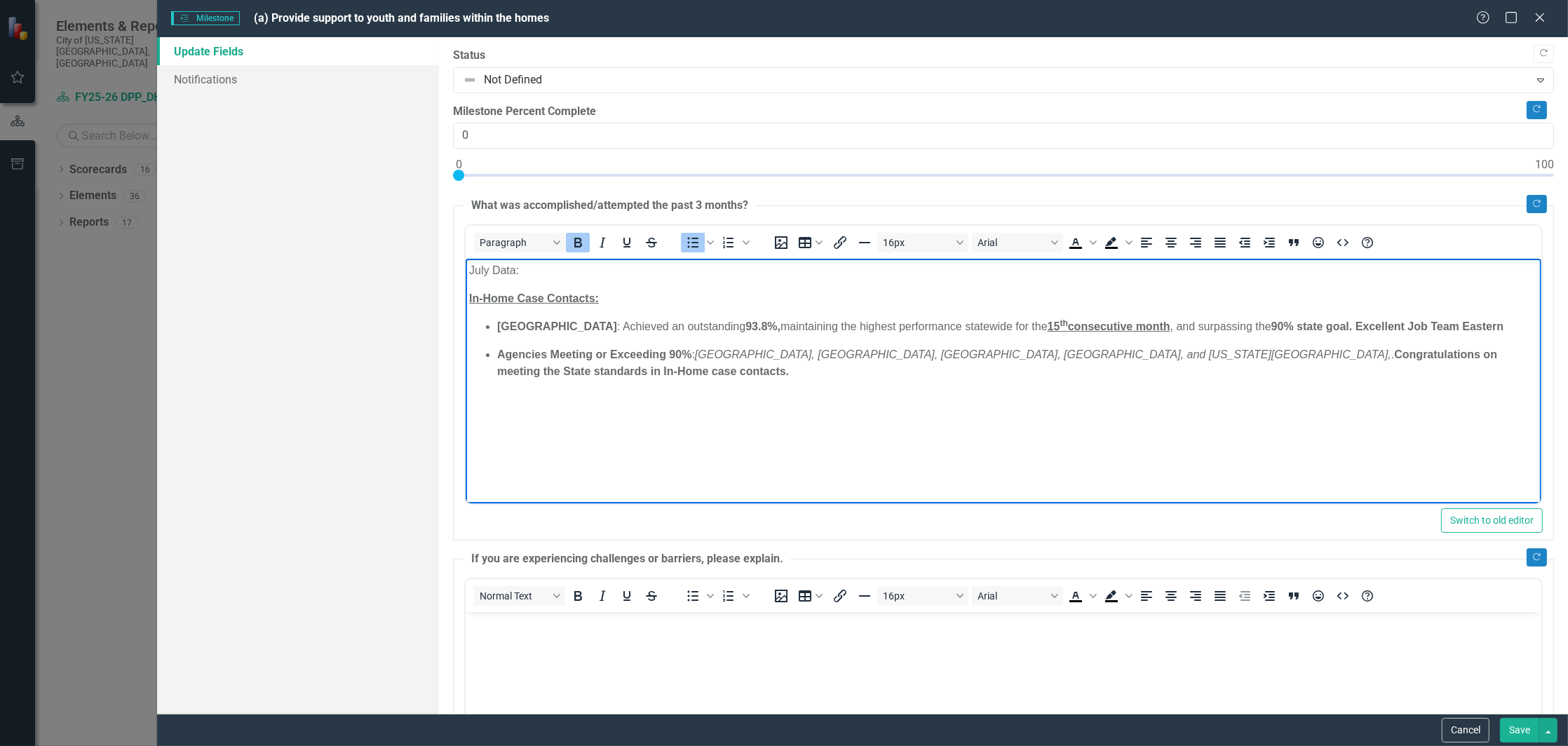
click at [486, 416] on body "July Data: In-Home Case Contacts: Eastern Region : Achieved an outstanding 93.8…" at bounding box center [1004, 364] width 1076 height 210
click at [1493, 366] on body "July Data: In-Home Case Contacts: Eastern Region : Achieved an outstanding 93.8…" at bounding box center [1004, 364] width 1076 height 210
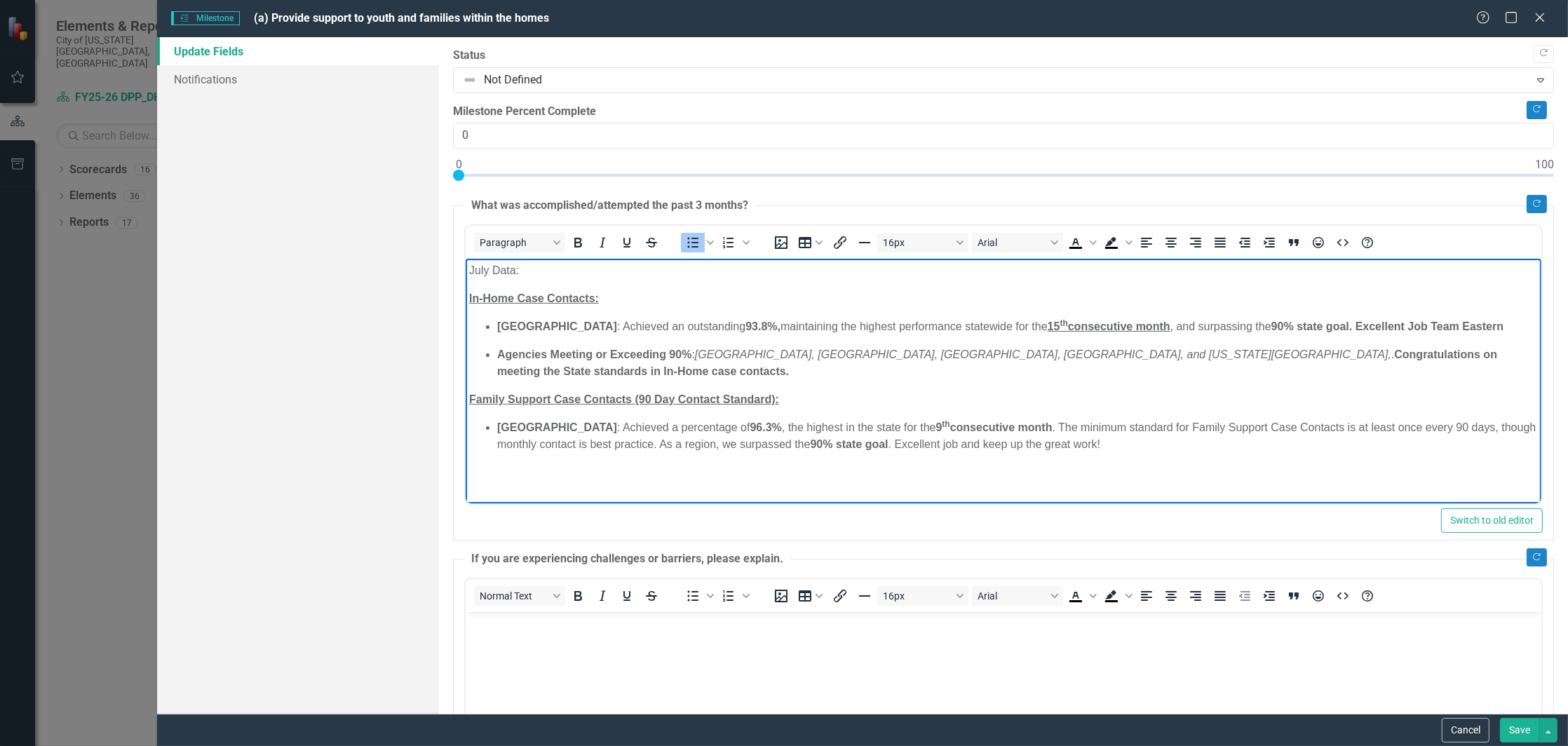
click at [1167, 441] on body "July Data: In-Home Case Contacts: Eastern Region : Achieved an outstanding 93.8…" at bounding box center [1004, 364] width 1076 height 210
click at [1189, 453] on li "Agencies Meeting or Exceeding 90% : [GEOGRAPHIC_DATA], [GEOGRAPHIC_DATA], [GEOG…" at bounding box center [1018, 461] width 1041 height 17
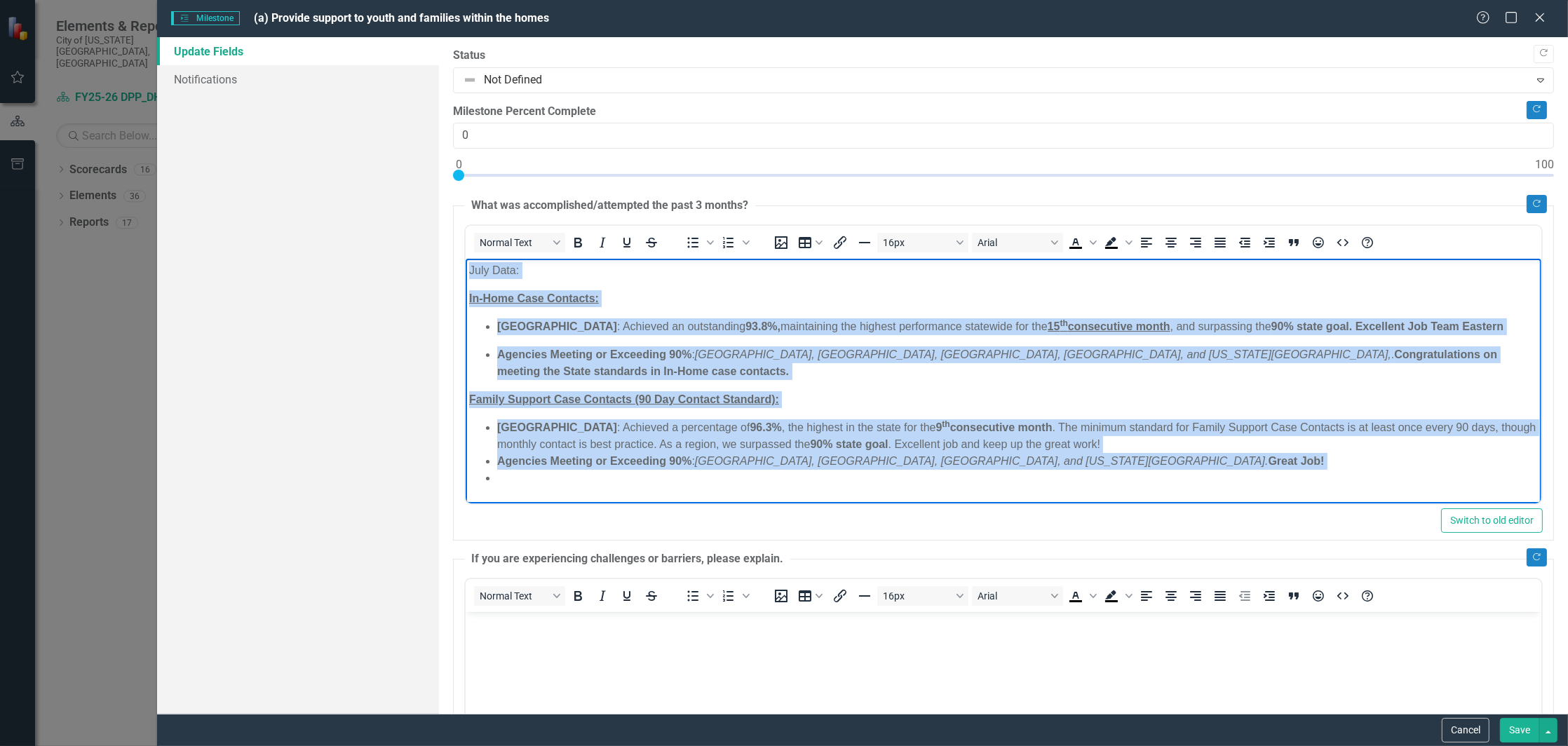
drag, startPoint x: 1184, startPoint y: 457, endPoint x: 924, endPoint y: 535, distance: 271.4
click at [466, 259] on html "July Data: In-Home Case Contacts: Eastern Region : Achieved an outstanding 93.8…" at bounding box center [1004, 381] width 1076 height 243
copy body "July Data: In-Home Case Contacts: Eastern Region : Achieved an outstanding 93.8…"
click at [1299, 470] on li "Rich Text Area. Press ALT-0 for help." at bounding box center [1018, 478] width 1041 height 17
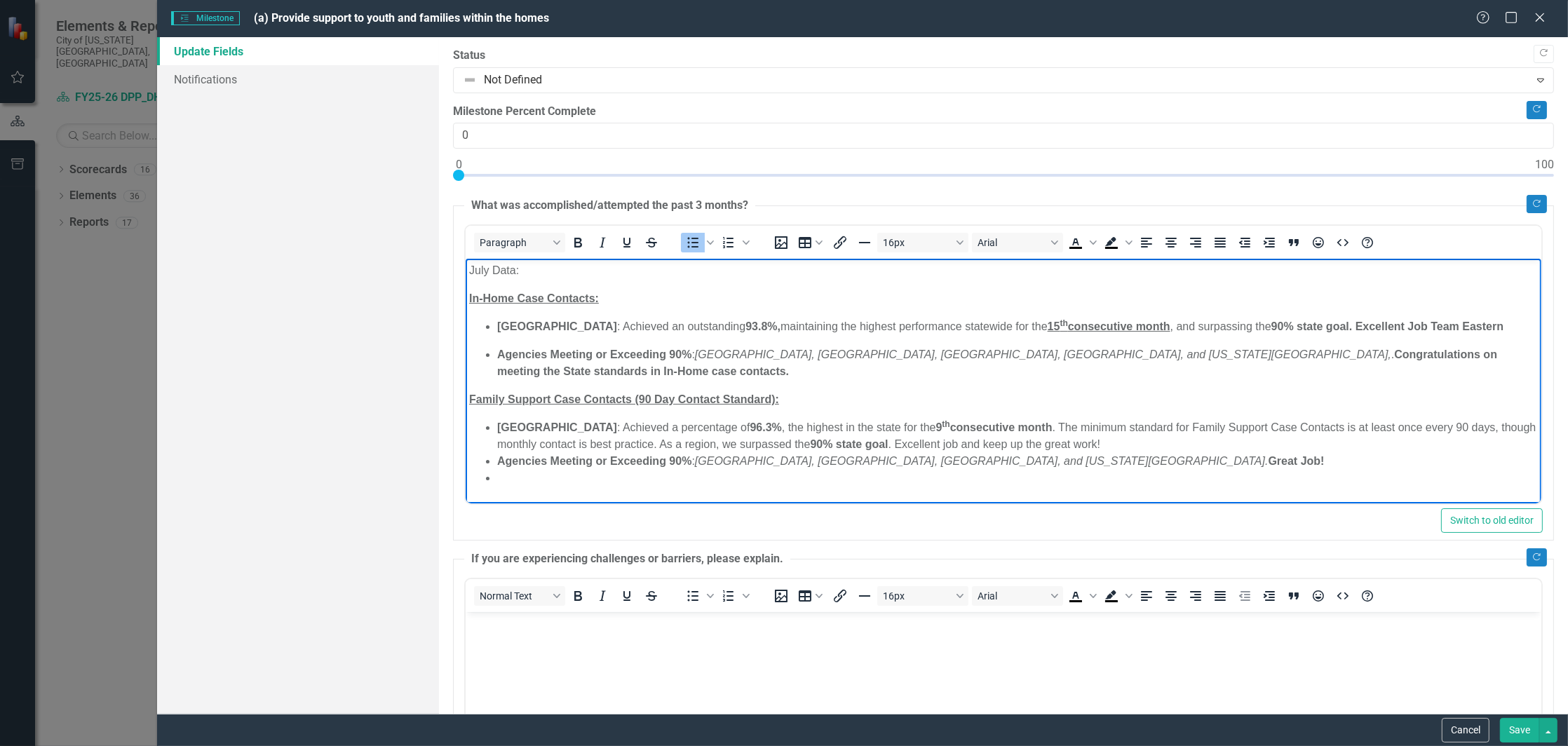
click at [1508, 730] on button "Save" at bounding box center [1520, 731] width 40 height 25
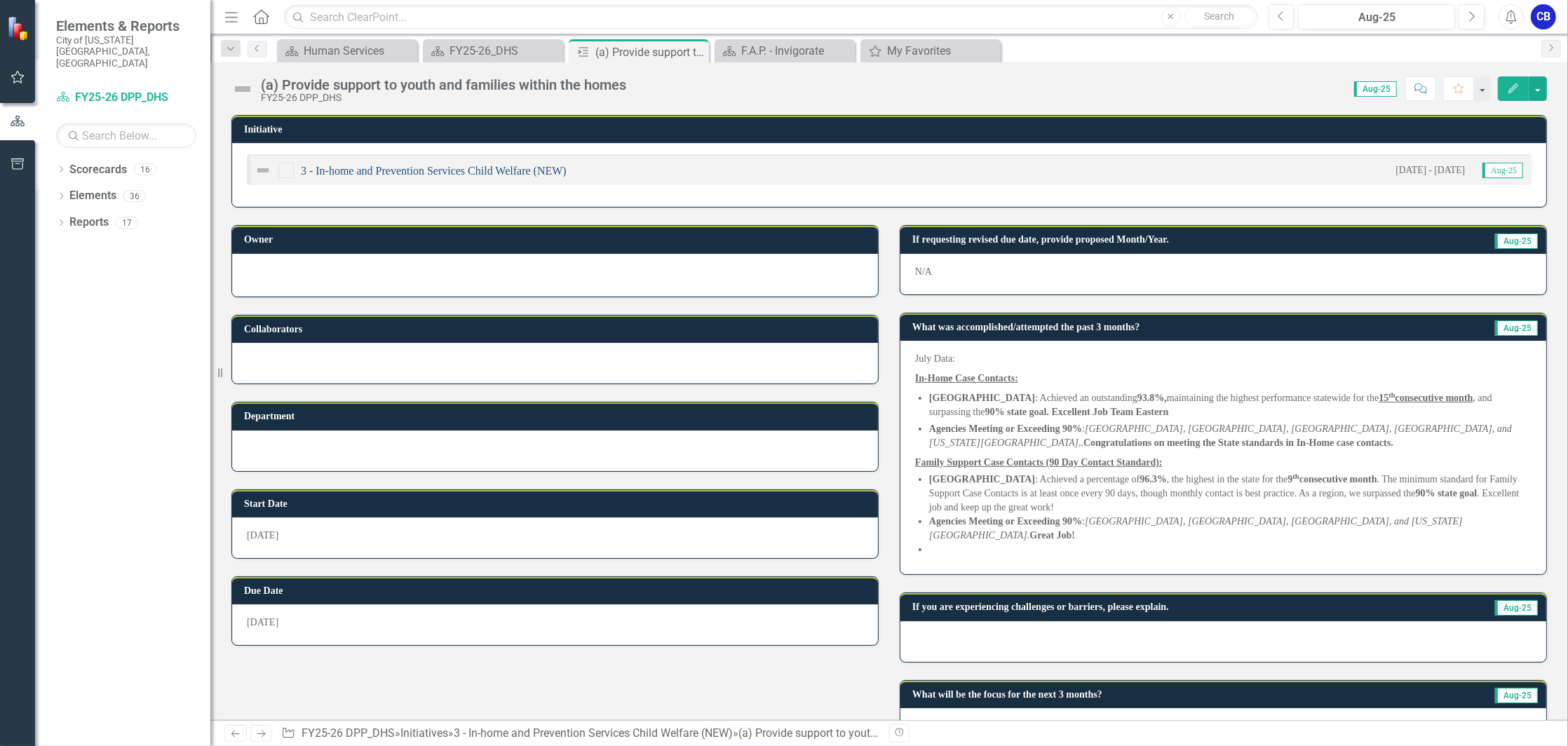
click at [516, 173] on link "3 - In-home and Prevention Services Child Welfare (NEW)" at bounding box center [433, 171] width 266 height 12
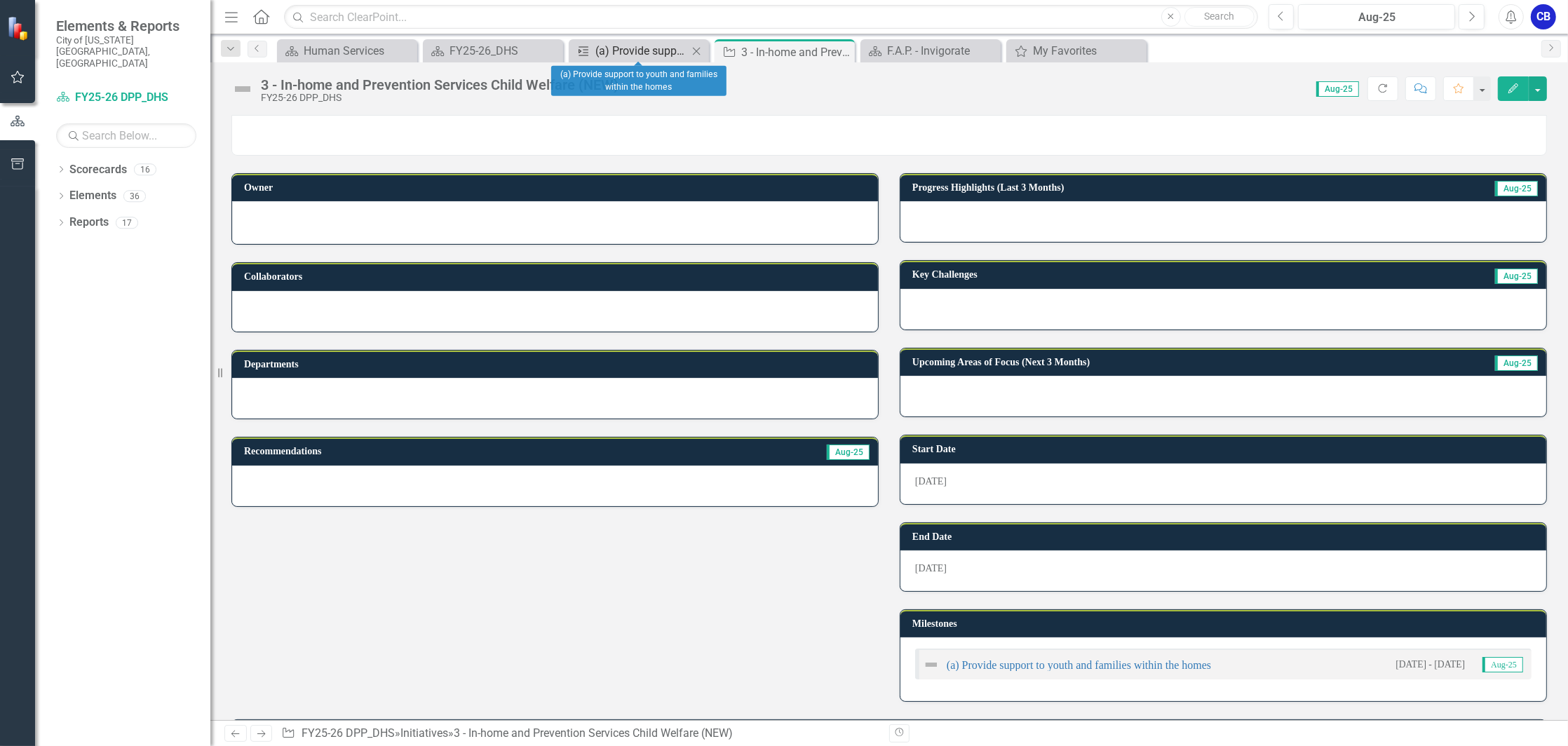
click at [594, 54] on link "Milestone (a) Provide support to youth and families within the homes" at bounding box center [630, 51] width 116 height 18
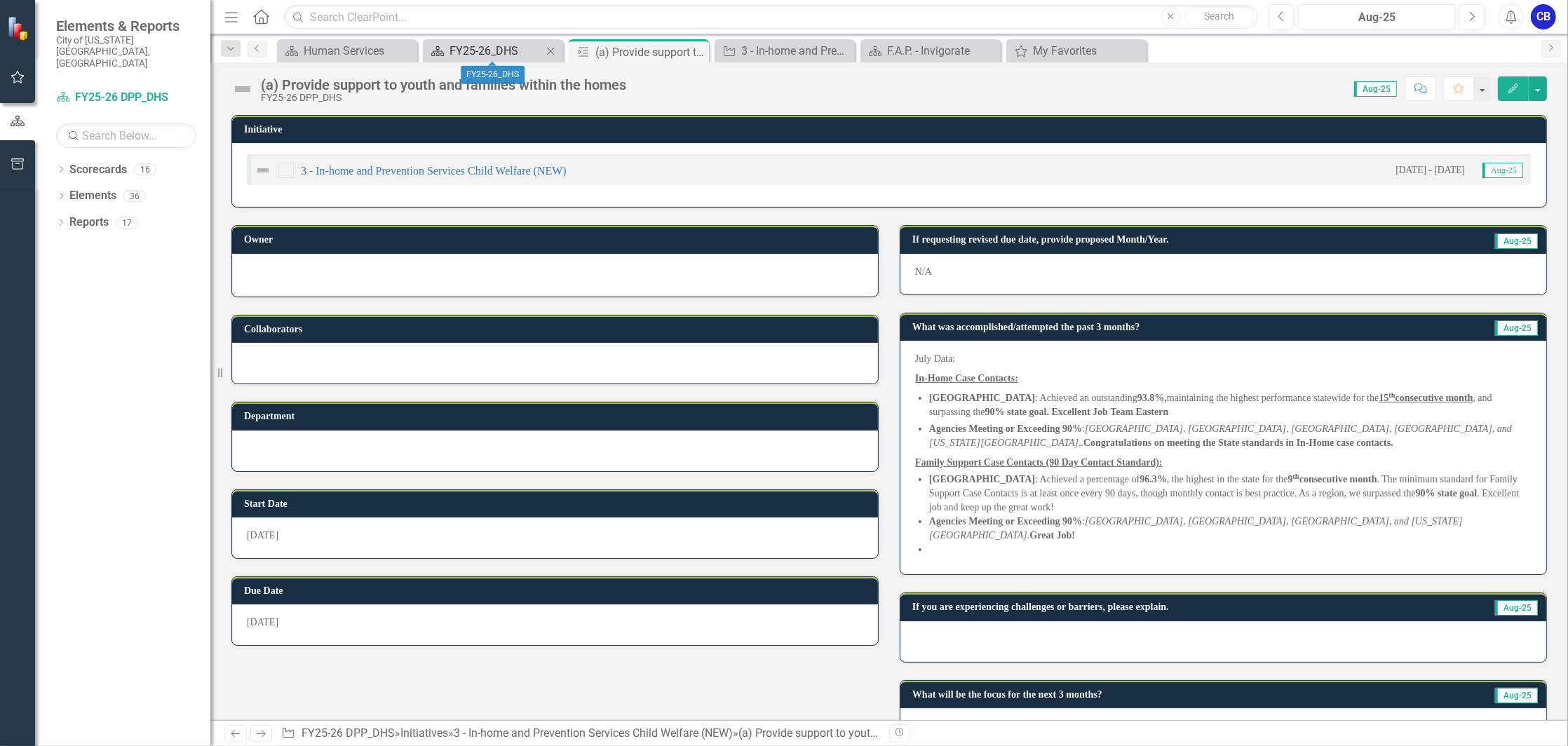
click at [485, 54] on div "FY25-26_DHS" at bounding box center [496, 51] width 92 height 18
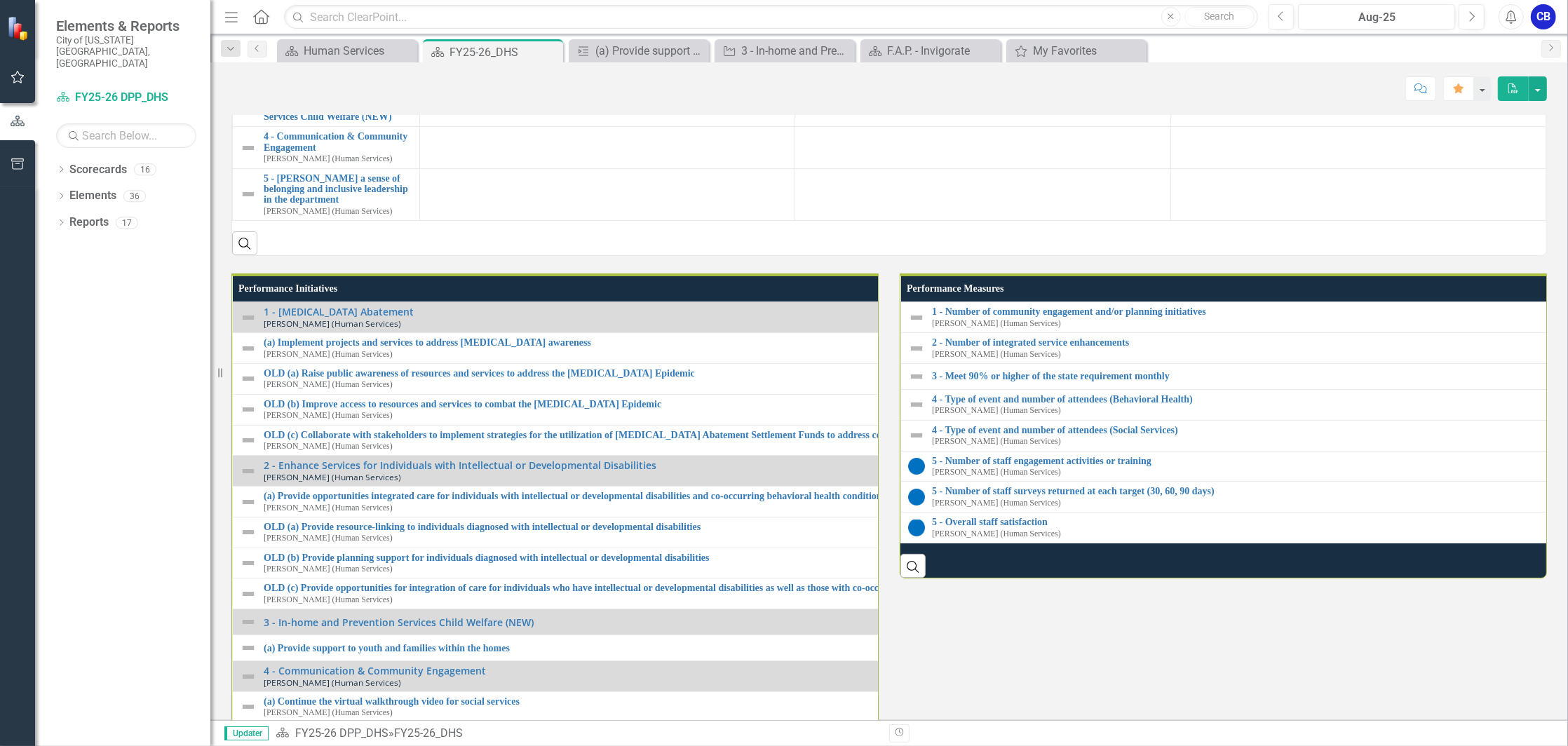
scroll to position [1310, 0]
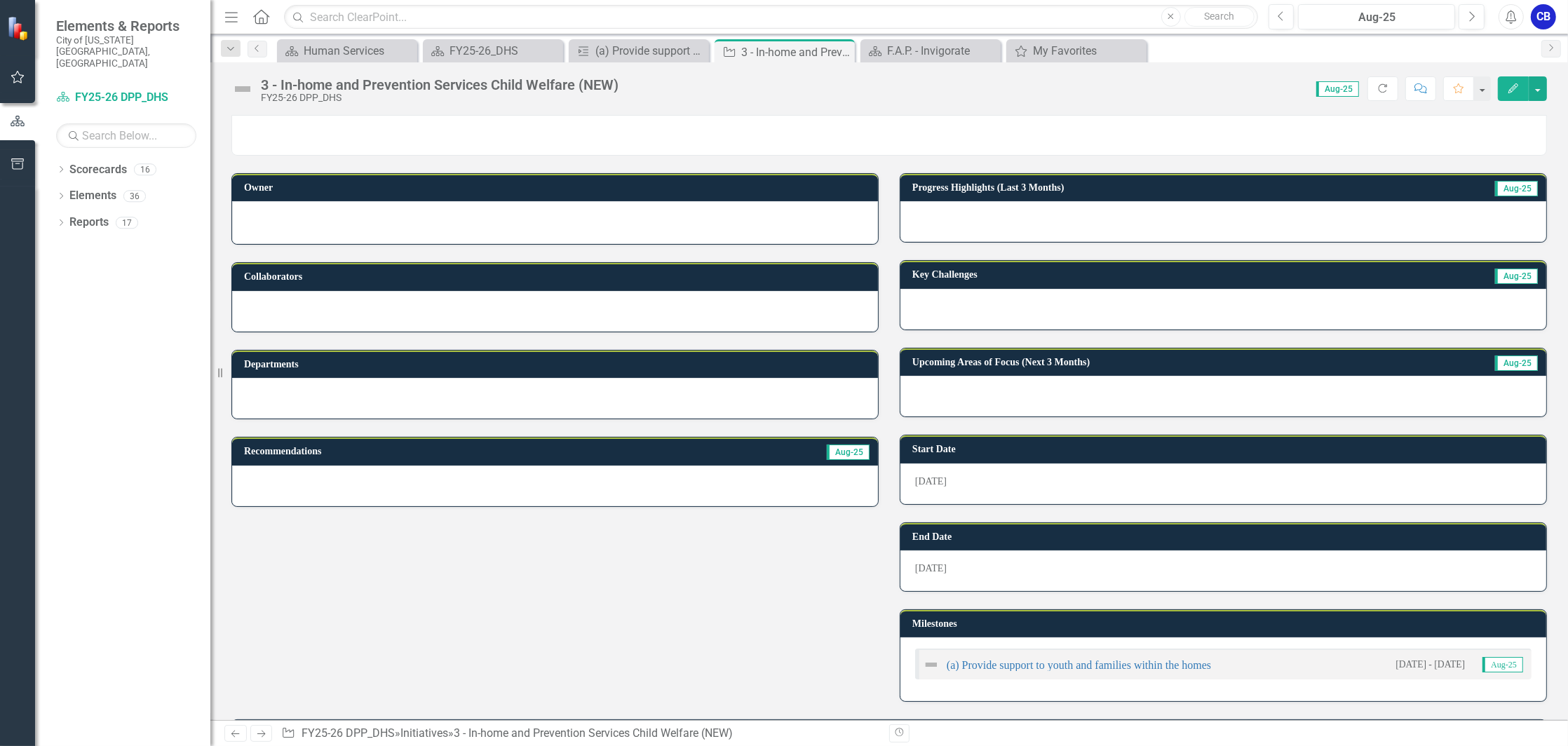
click at [1515, 92] on icon "Edit" at bounding box center [1513, 88] width 12 height 10
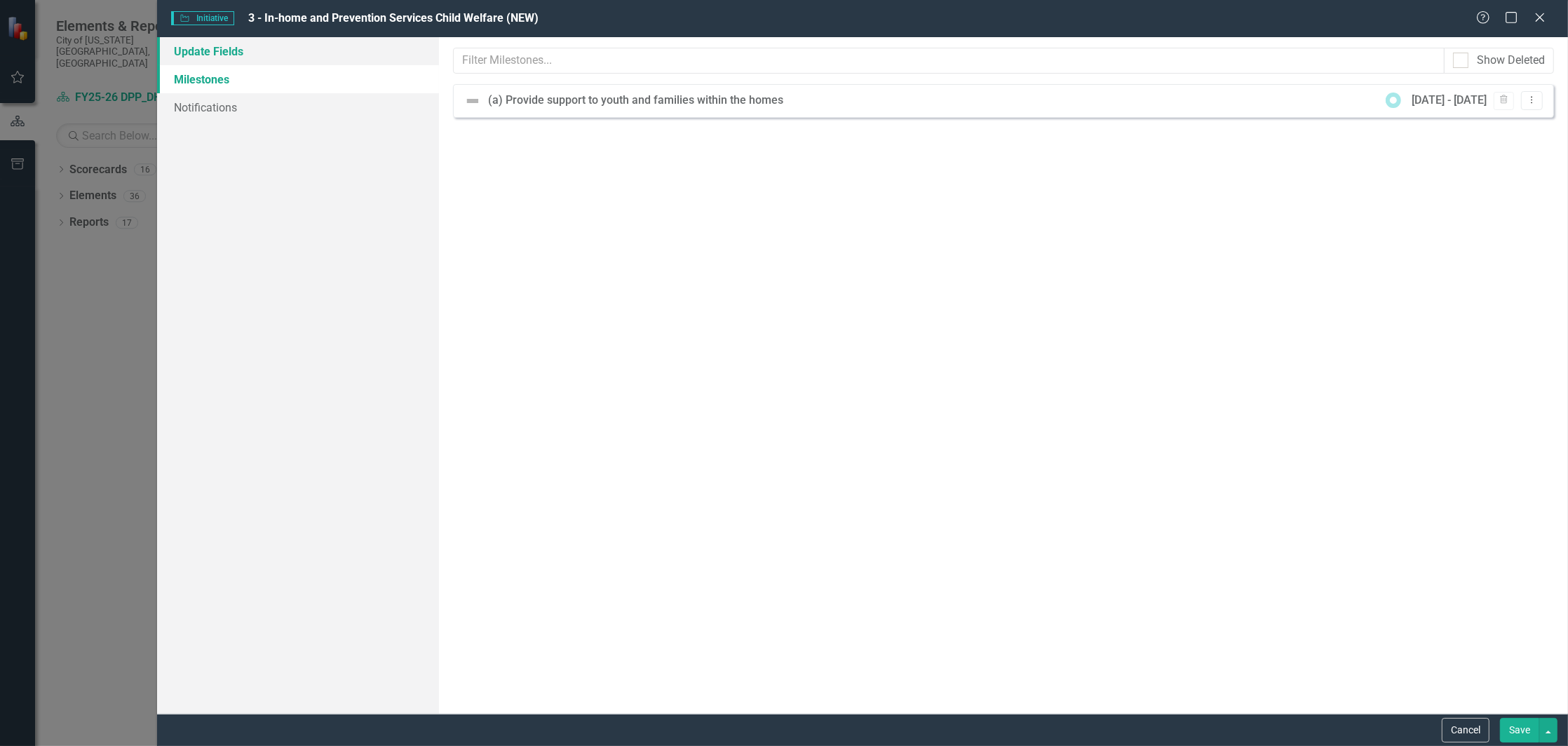
click at [236, 58] on link "Update Fields" at bounding box center [298, 51] width 282 height 28
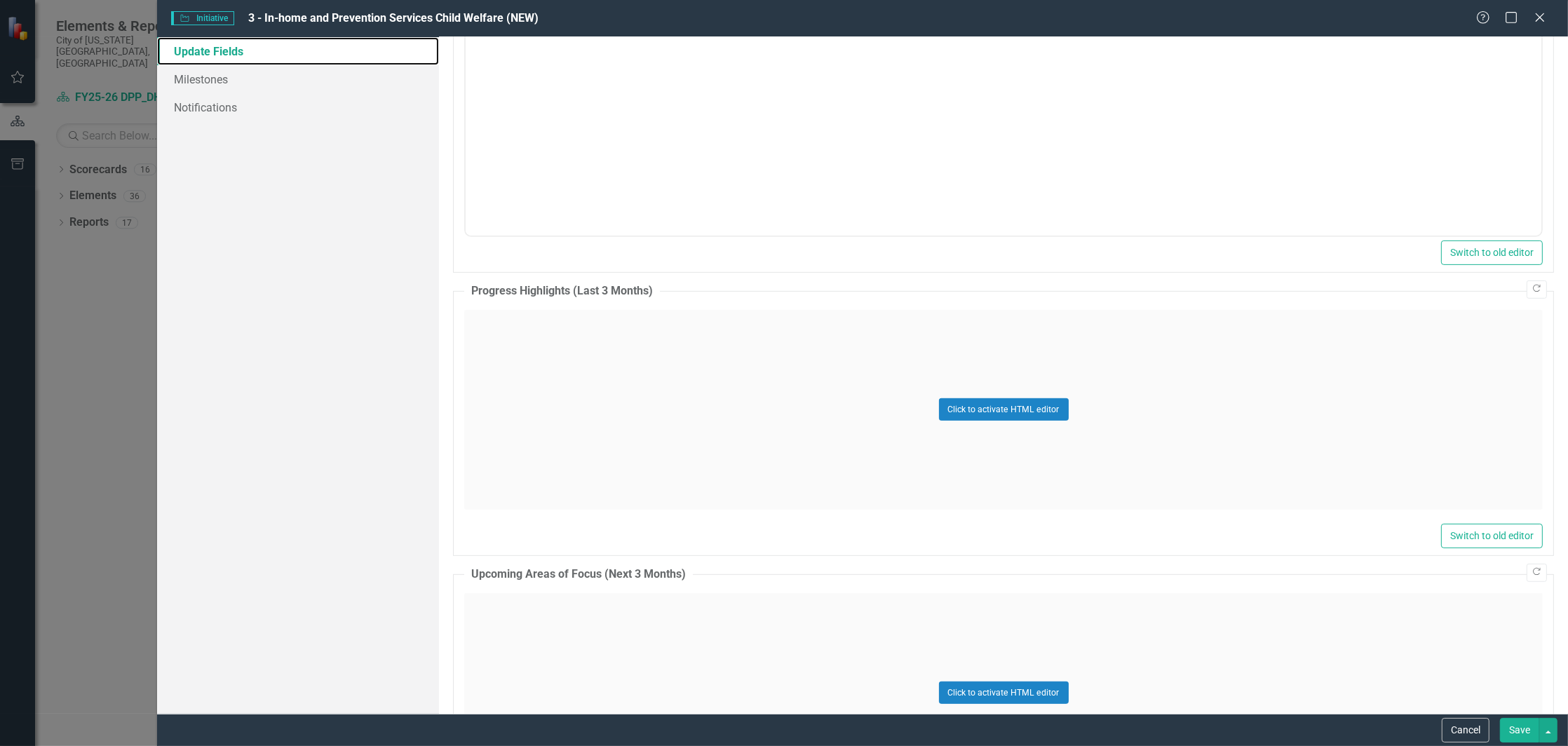
scroll to position [654, 0]
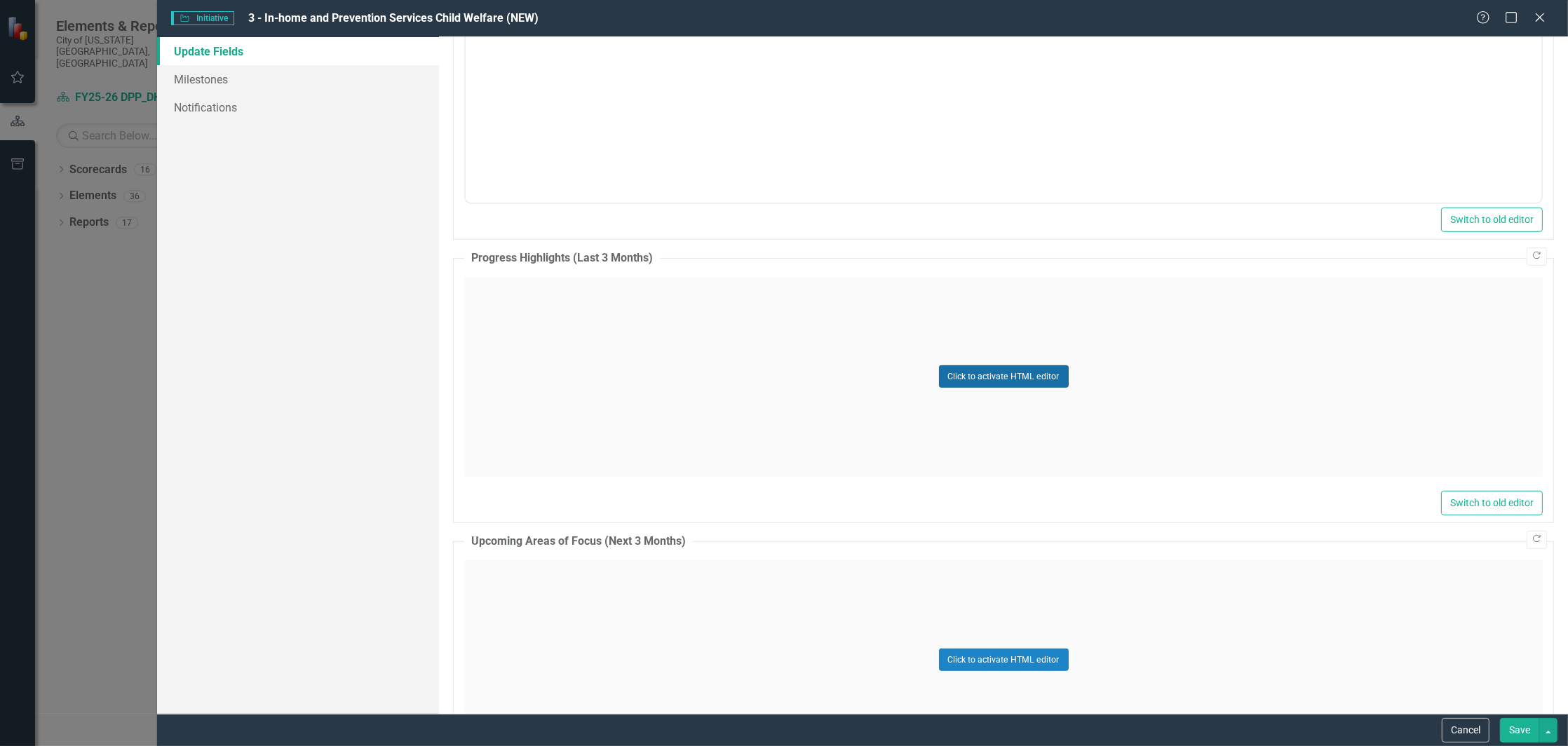
click at [961, 377] on button "Click to activate HTML editor" at bounding box center [1004, 376] width 130 height 23
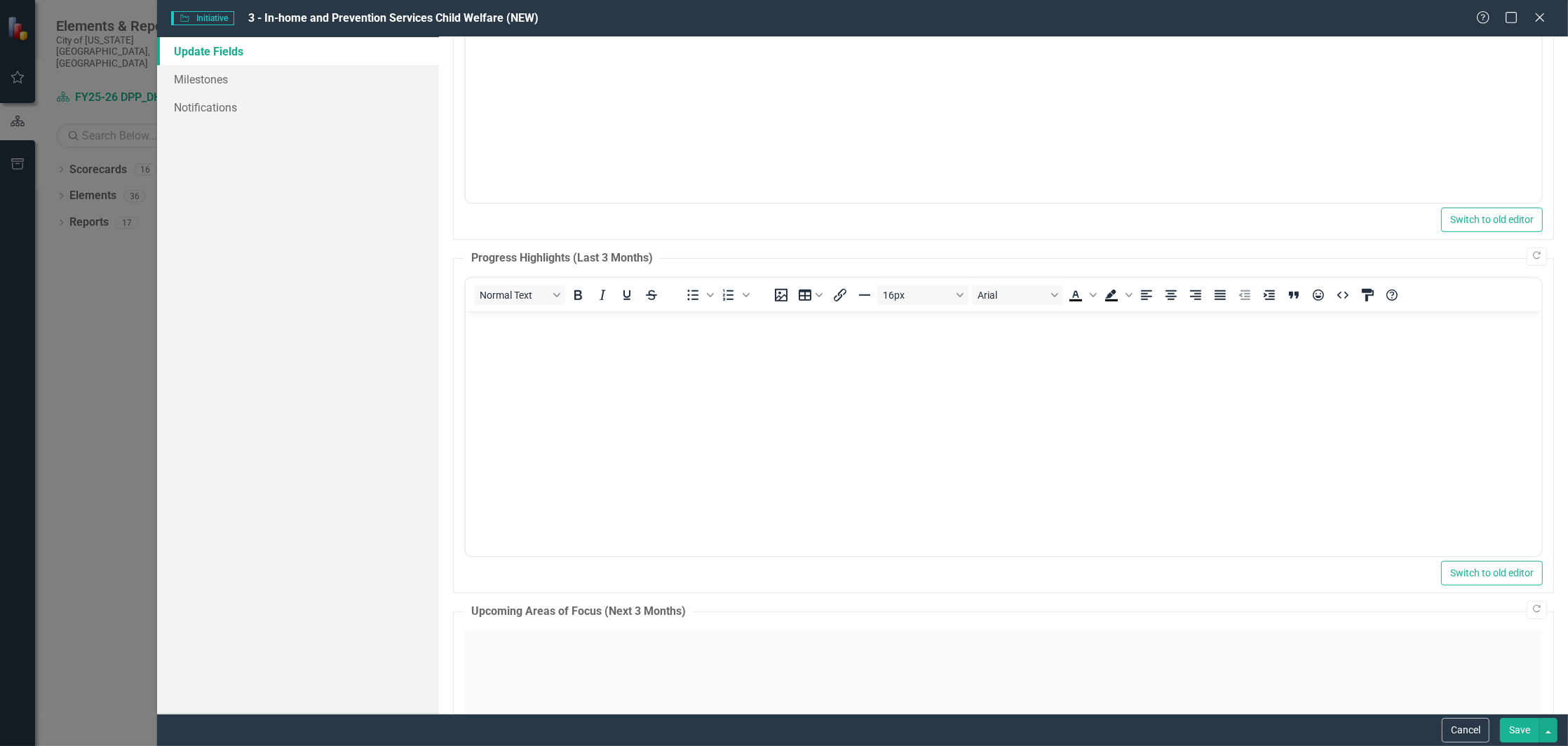
scroll to position [0, 0]
click at [607, 366] on body "Rich Text Area. Press ALT-0 for help." at bounding box center [1004, 415] width 1076 height 210
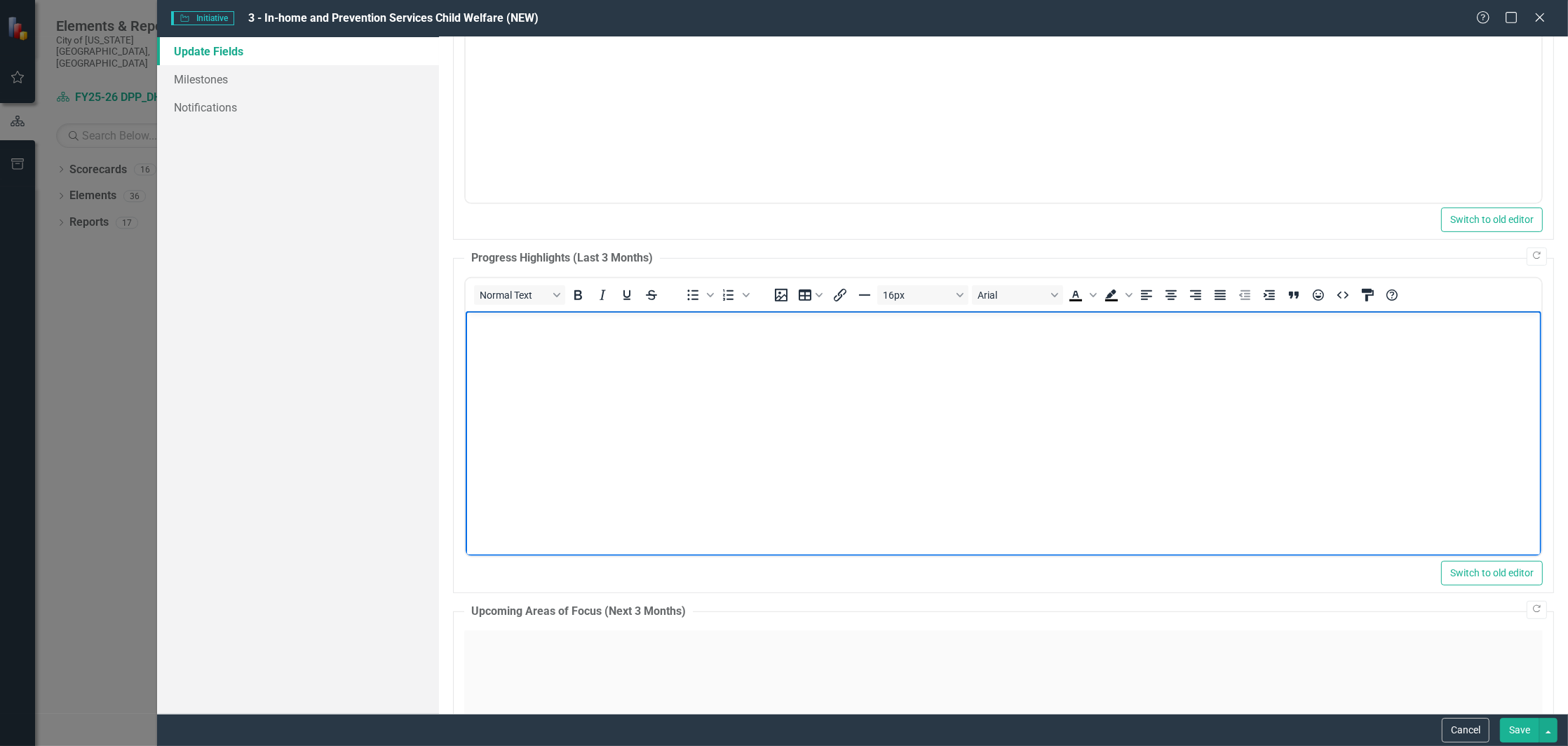
paste body "Rich Text Area. Press ALT-0 for help."
click at [657, 521] on html at bounding box center [1004, 415] width 1076 height 210
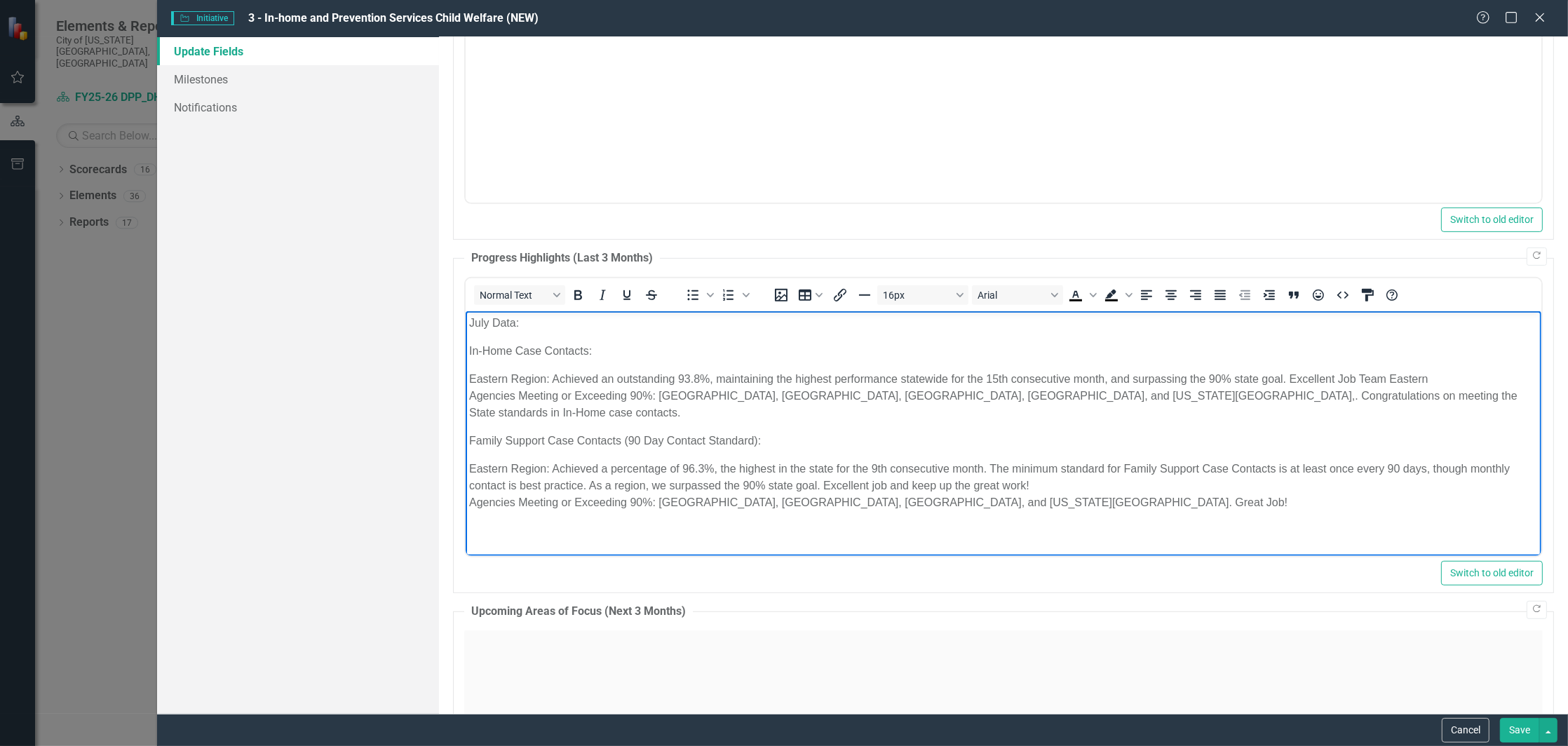
click at [1517, 734] on button "Save" at bounding box center [1520, 731] width 40 height 25
